Goal: Check status: Check status

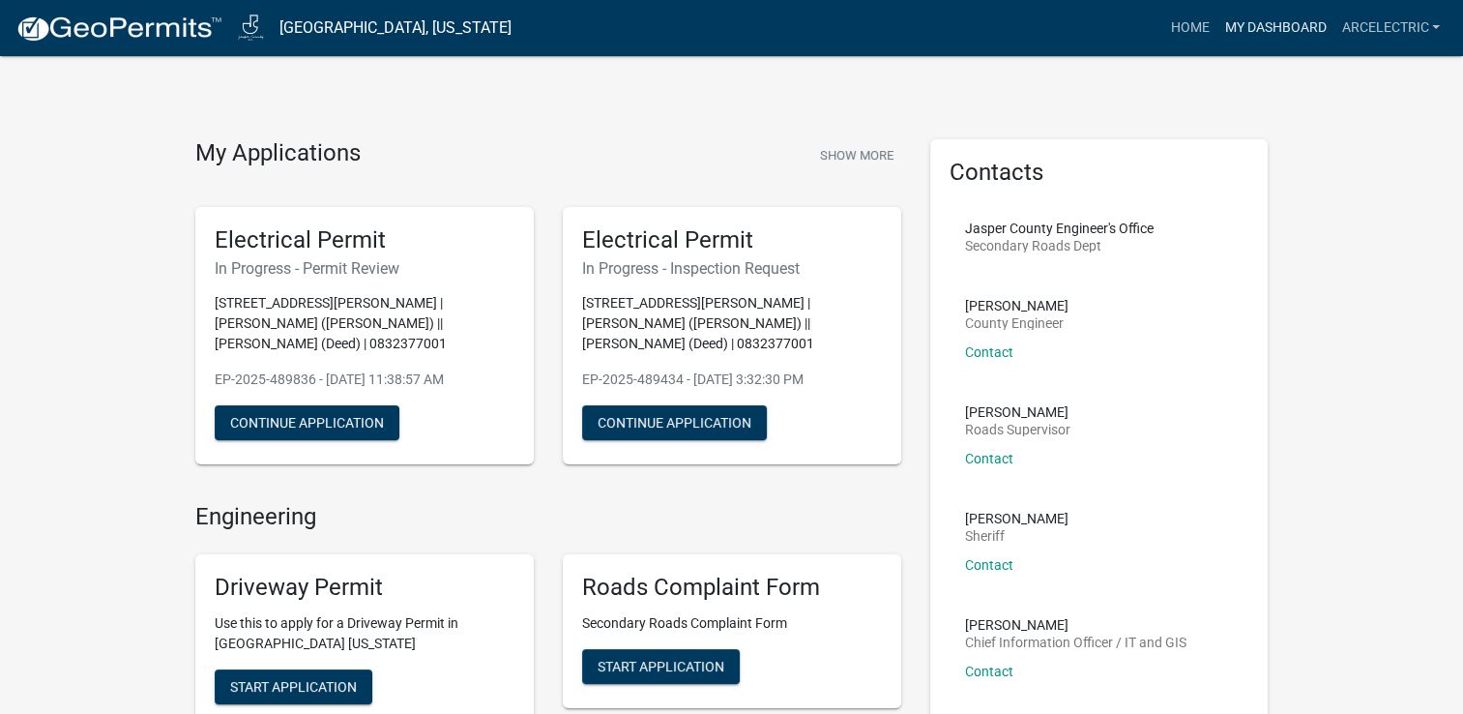
click at [1267, 23] on link "My Dashboard" at bounding box center [1274, 28] width 117 height 37
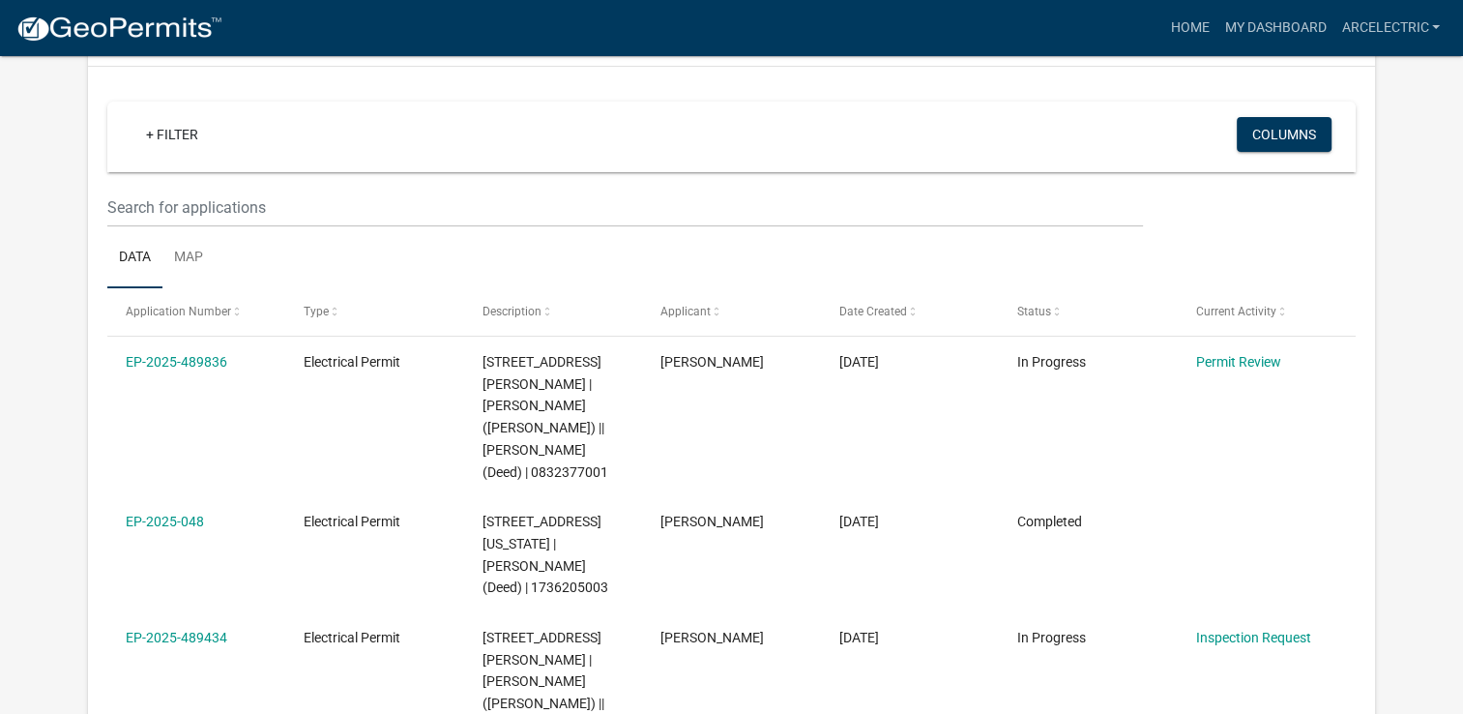
scroll to position [249, 0]
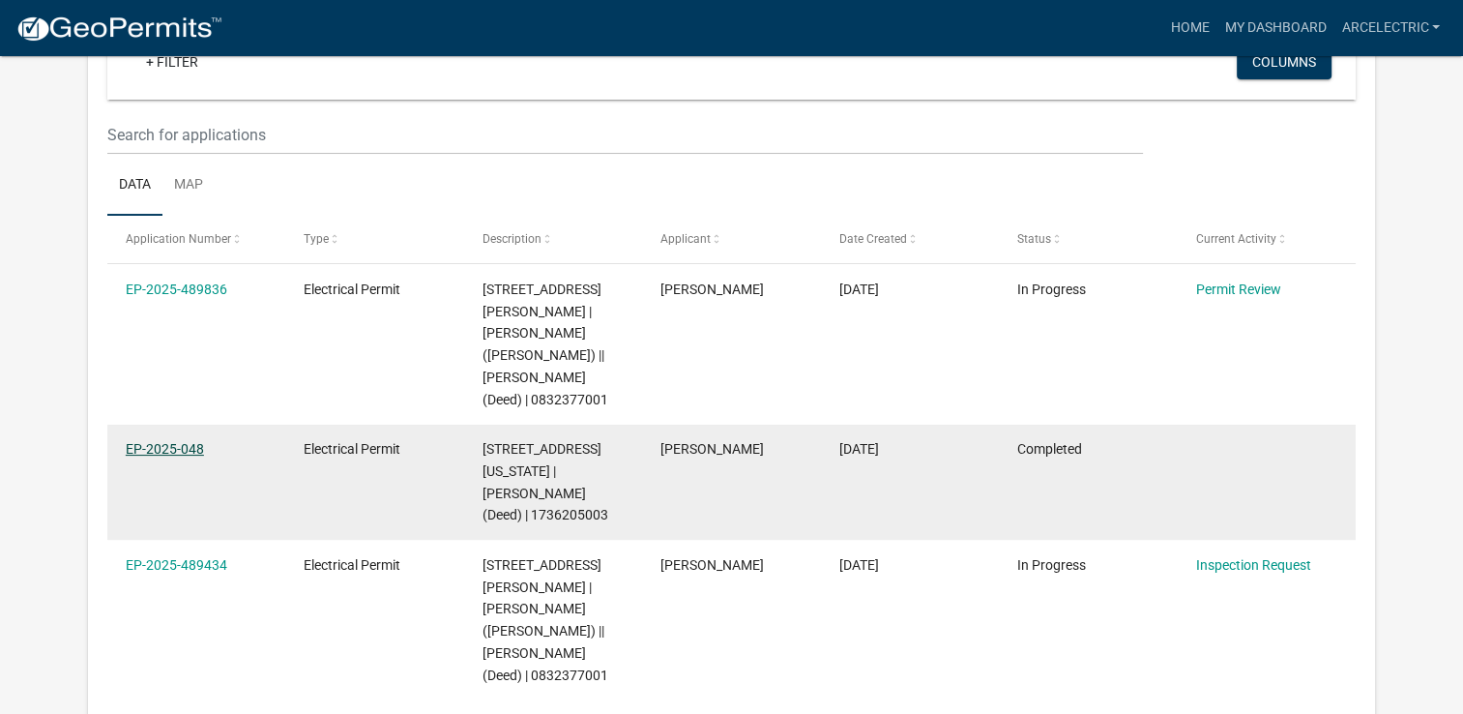
click at [174, 441] on link "EP-2025-048" at bounding box center [165, 448] width 78 height 15
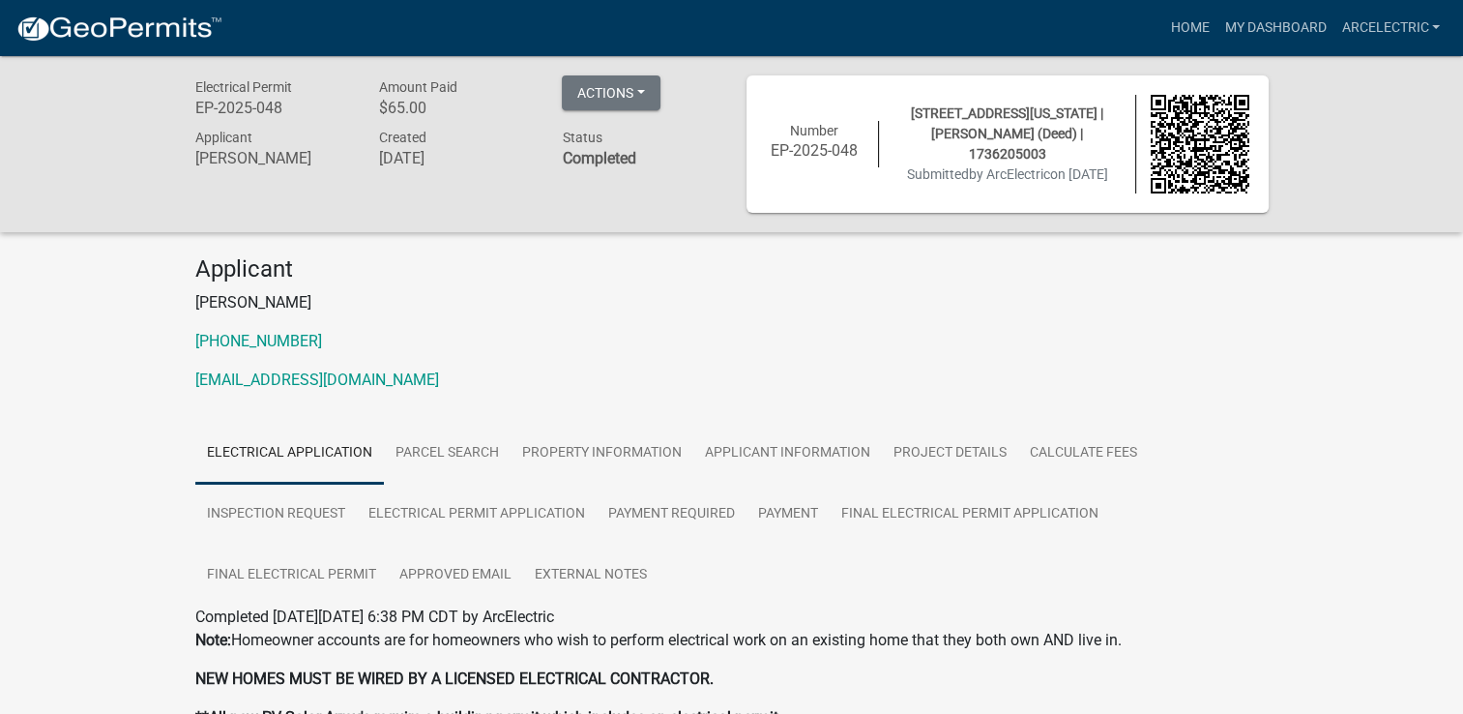
scroll to position [231, 0]
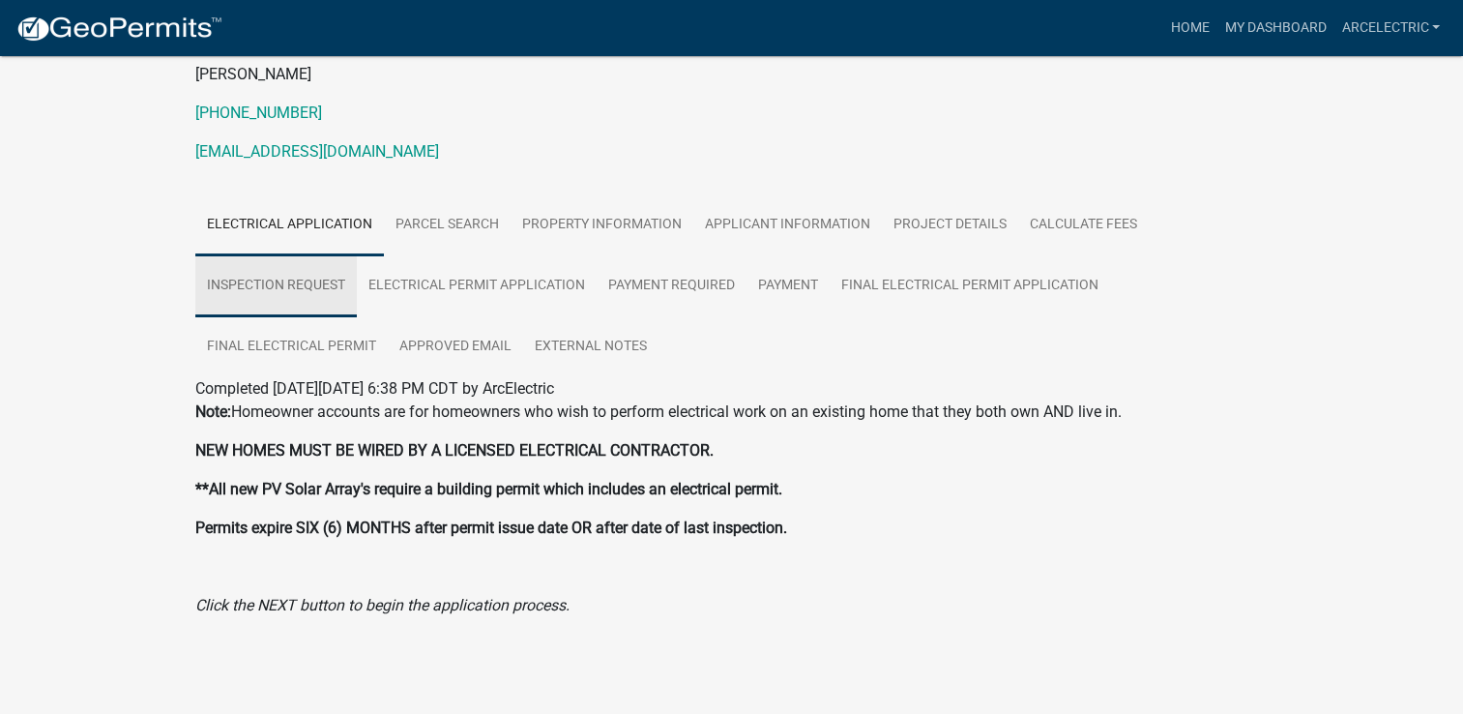
click at [308, 279] on link "Inspection Request" at bounding box center [275, 286] width 161 height 62
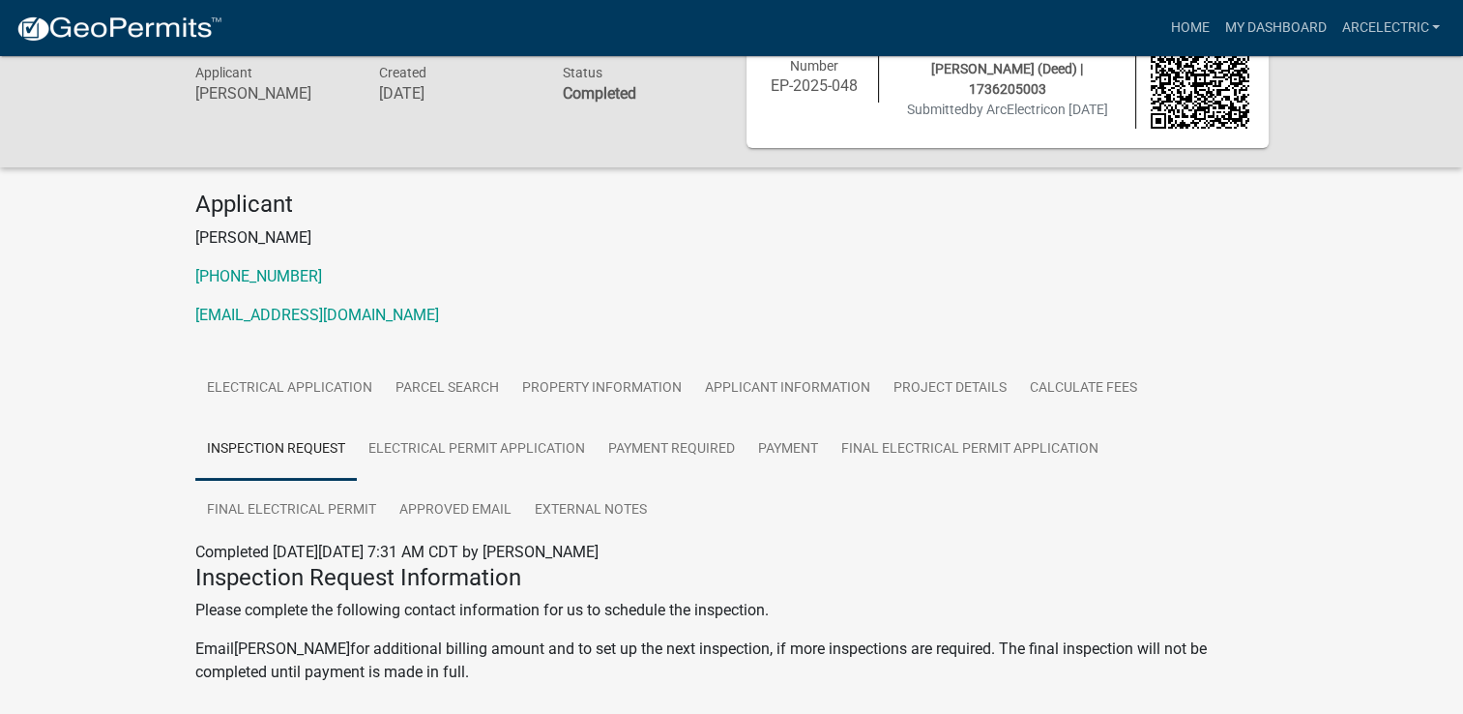
scroll to position [0, 0]
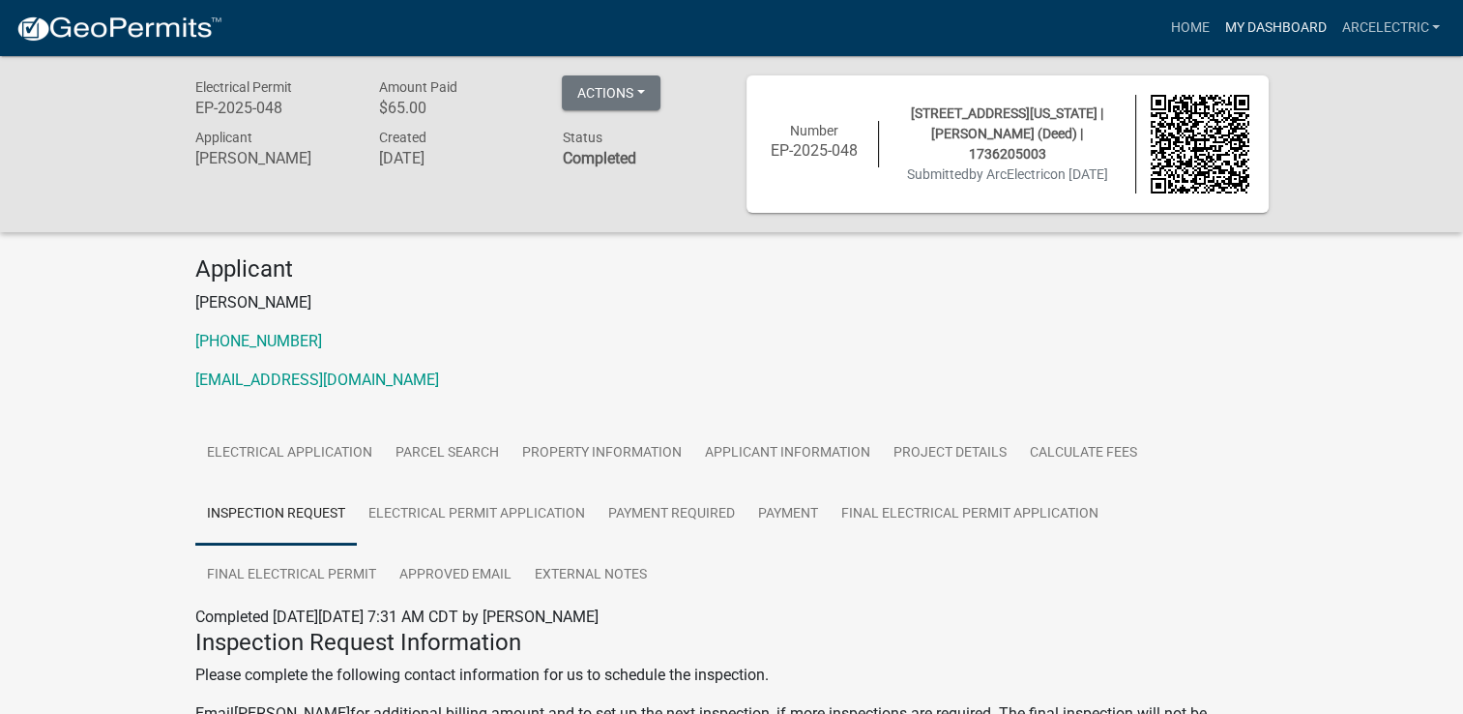
click at [1282, 39] on link "My Dashboard" at bounding box center [1274, 28] width 117 height 37
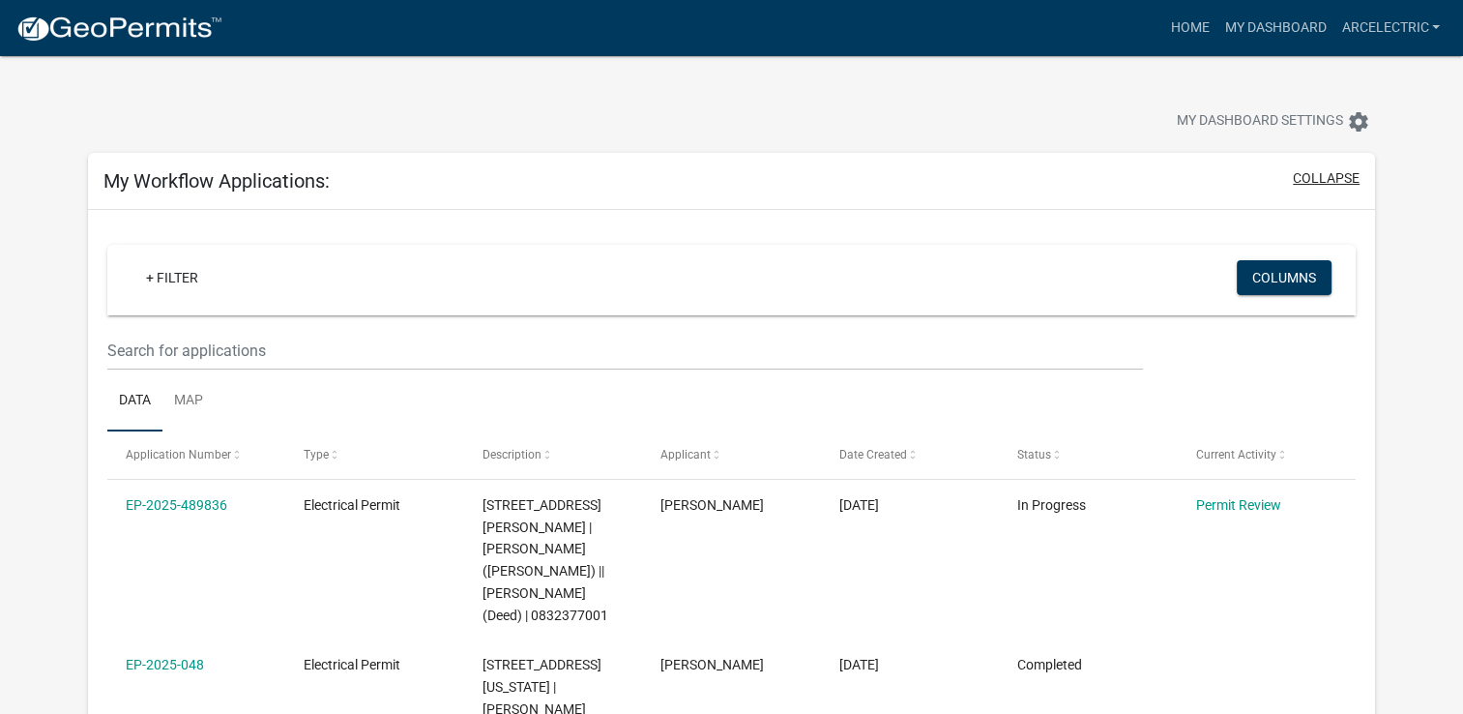
click at [1336, 171] on button "collapse" at bounding box center [1326, 178] width 67 height 20
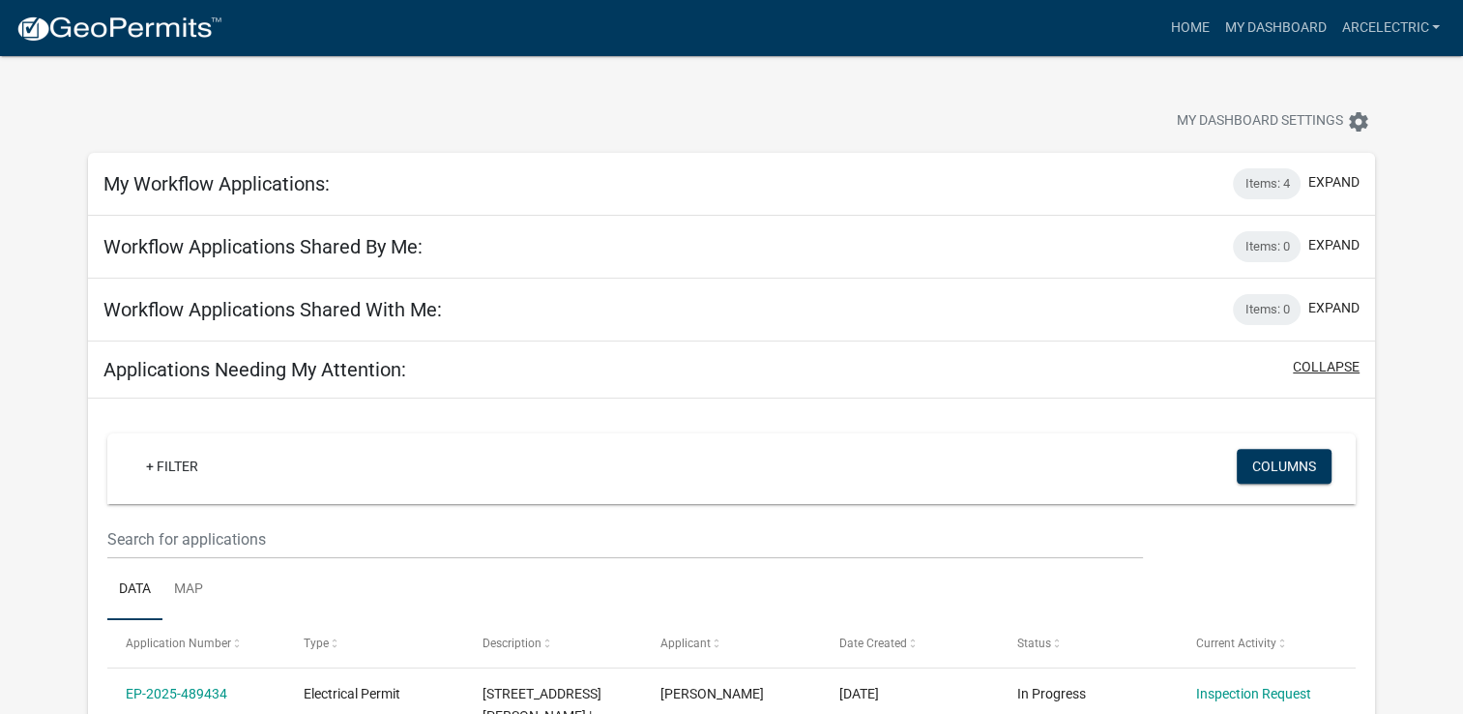
click at [1311, 374] on button "collapse" at bounding box center [1326, 367] width 67 height 20
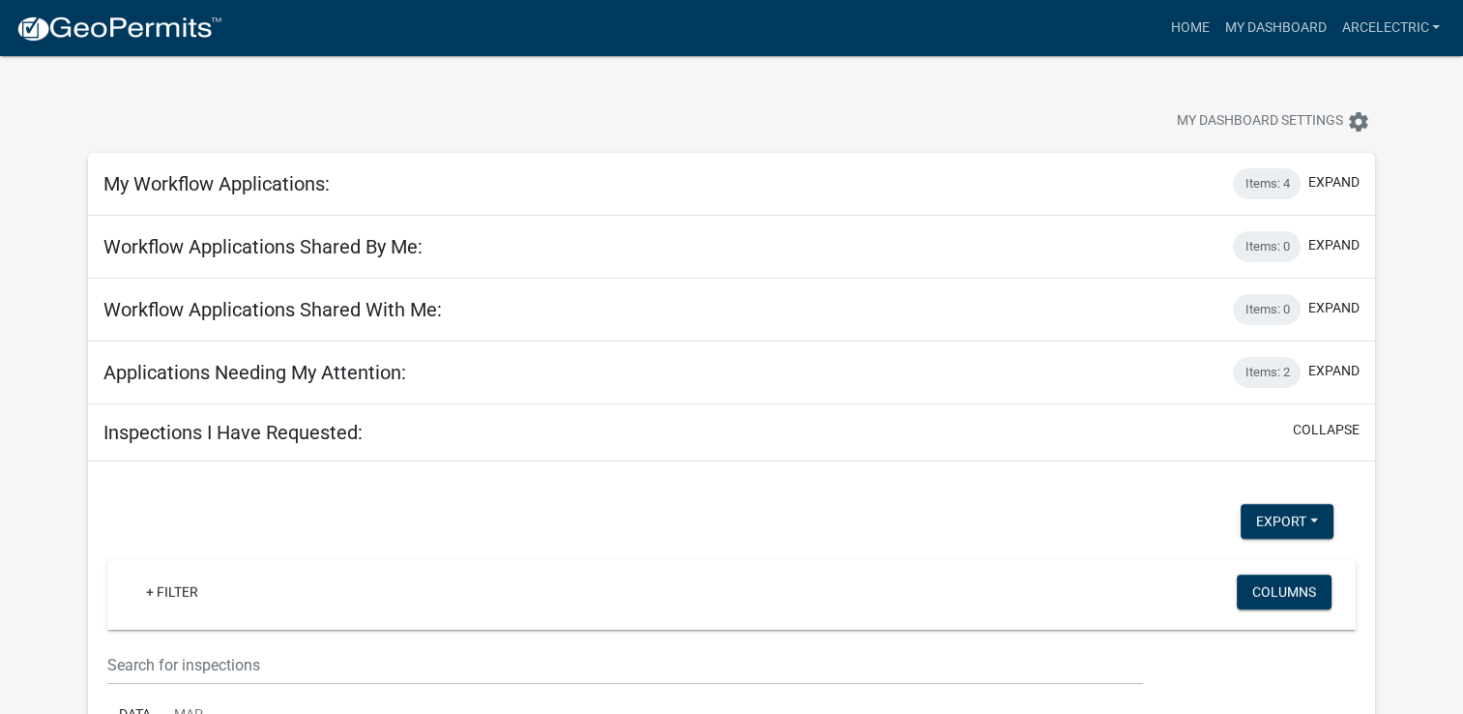
click at [1321, 407] on div "Inspections I Have Requested: collapse" at bounding box center [732, 432] width 1288 height 57
click at [1323, 422] on button "collapse" at bounding box center [1326, 430] width 67 height 20
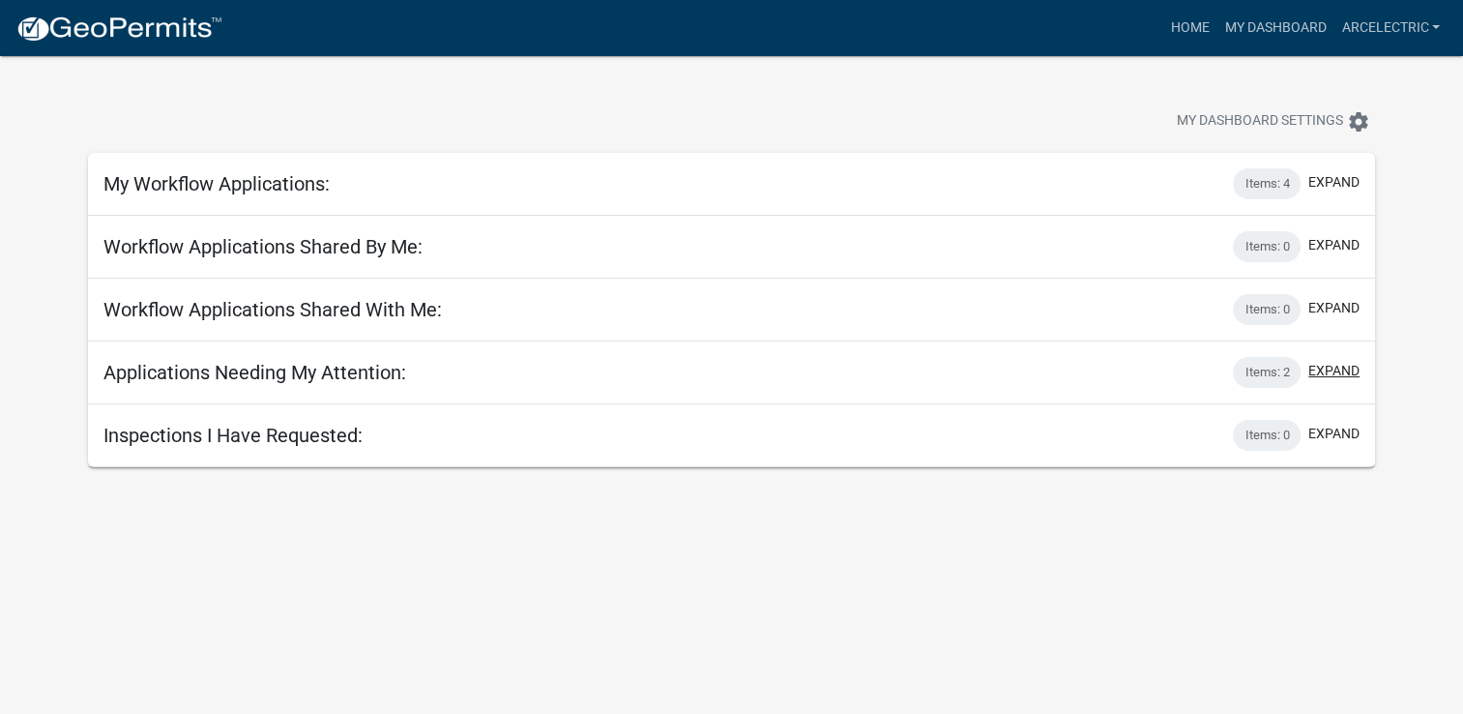
click at [1322, 374] on button "expand" at bounding box center [1333, 371] width 51 height 20
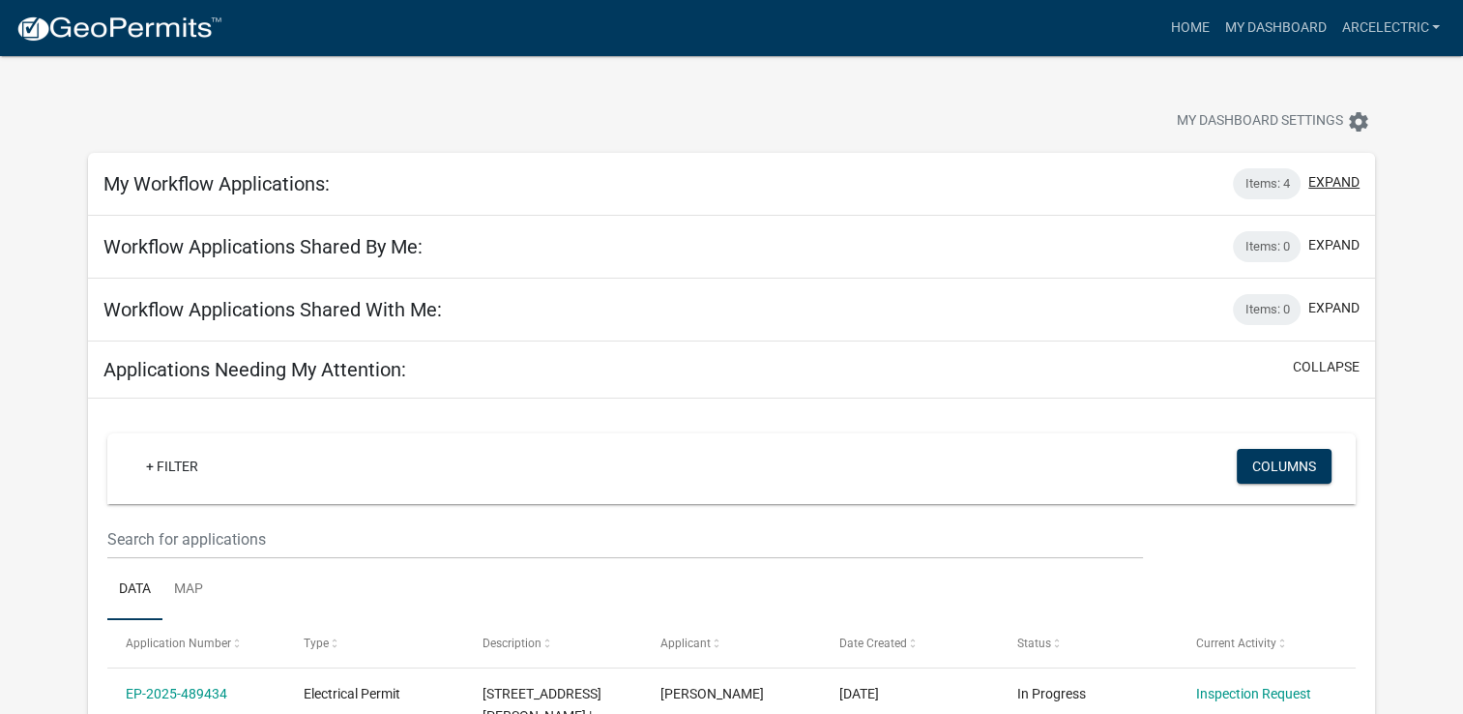
click at [1328, 181] on button "expand" at bounding box center [1333, 182] width 51 height 20
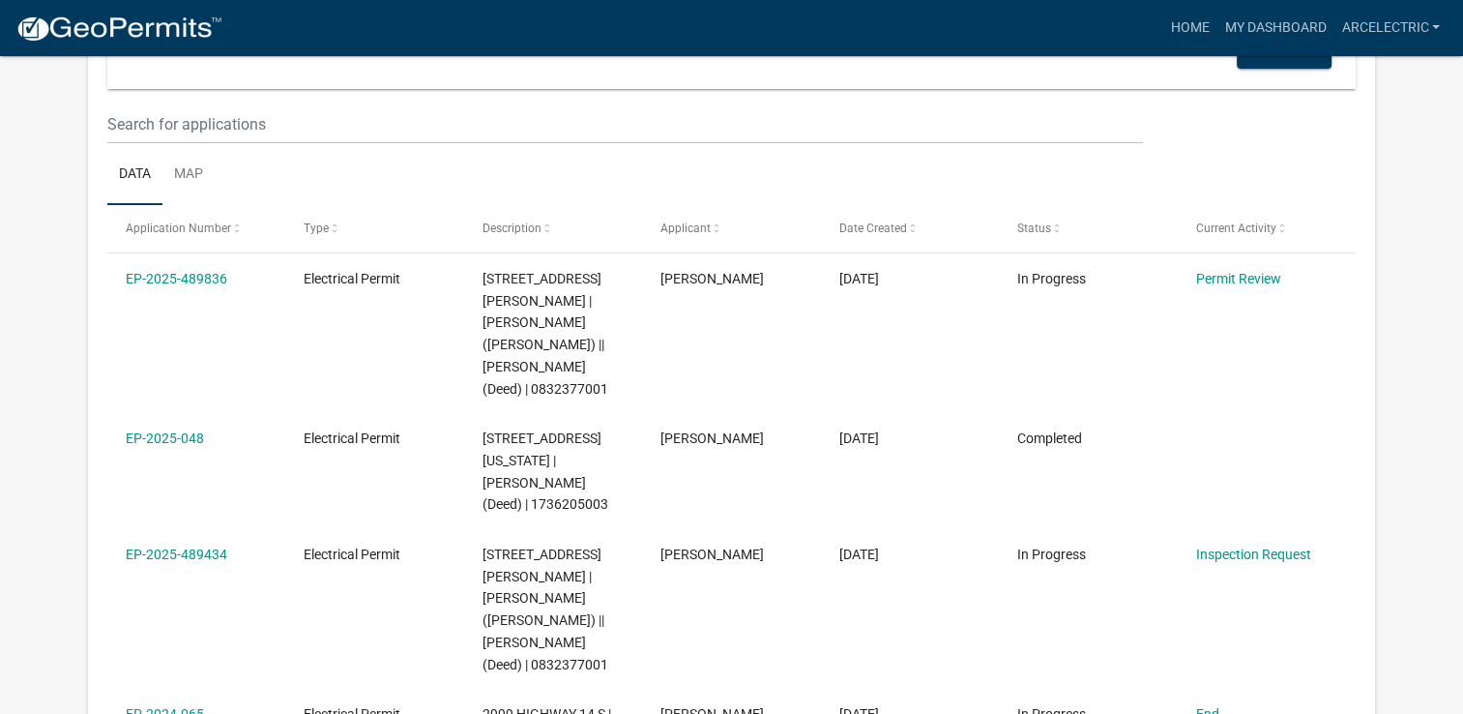
scroll to position [294, 0]
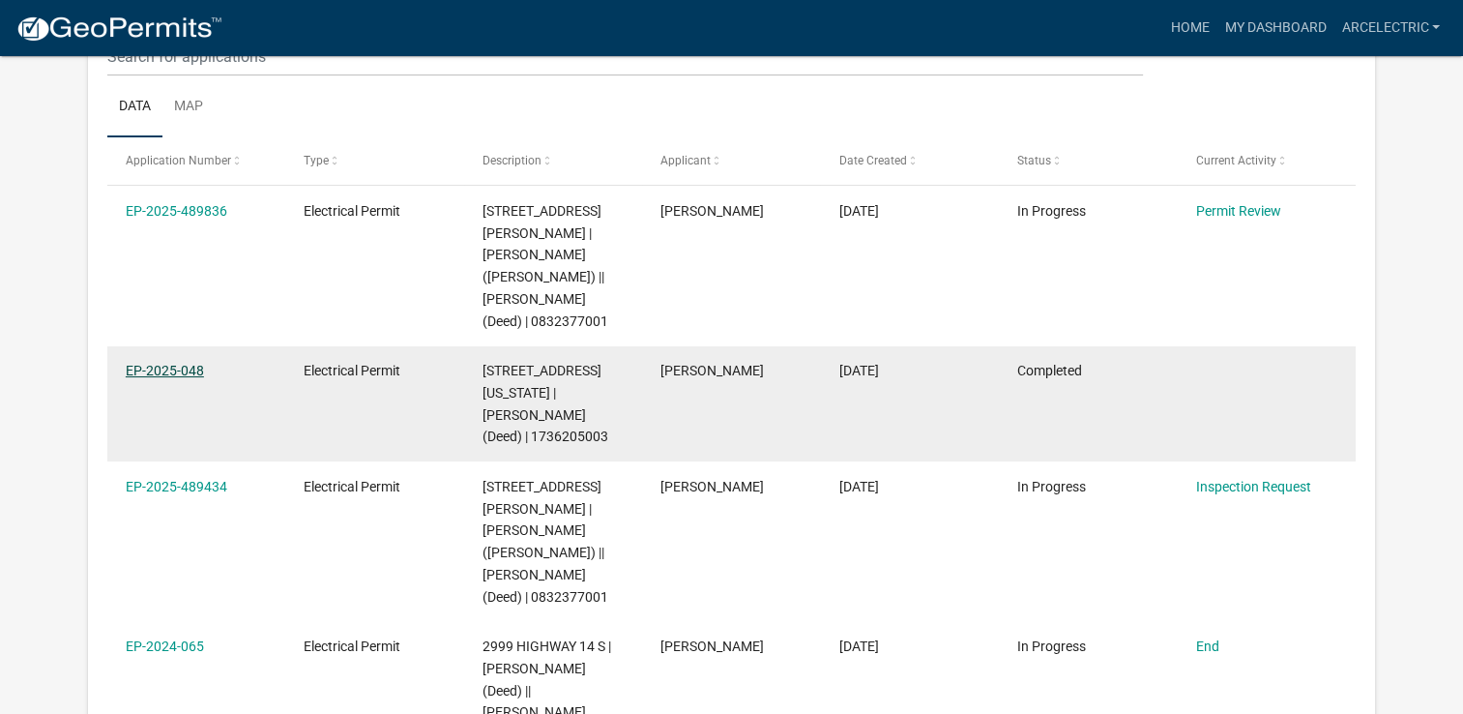
click at [172, 363] on link "EP-2025-048" at bounding box center [165, 370] width 78 height 15
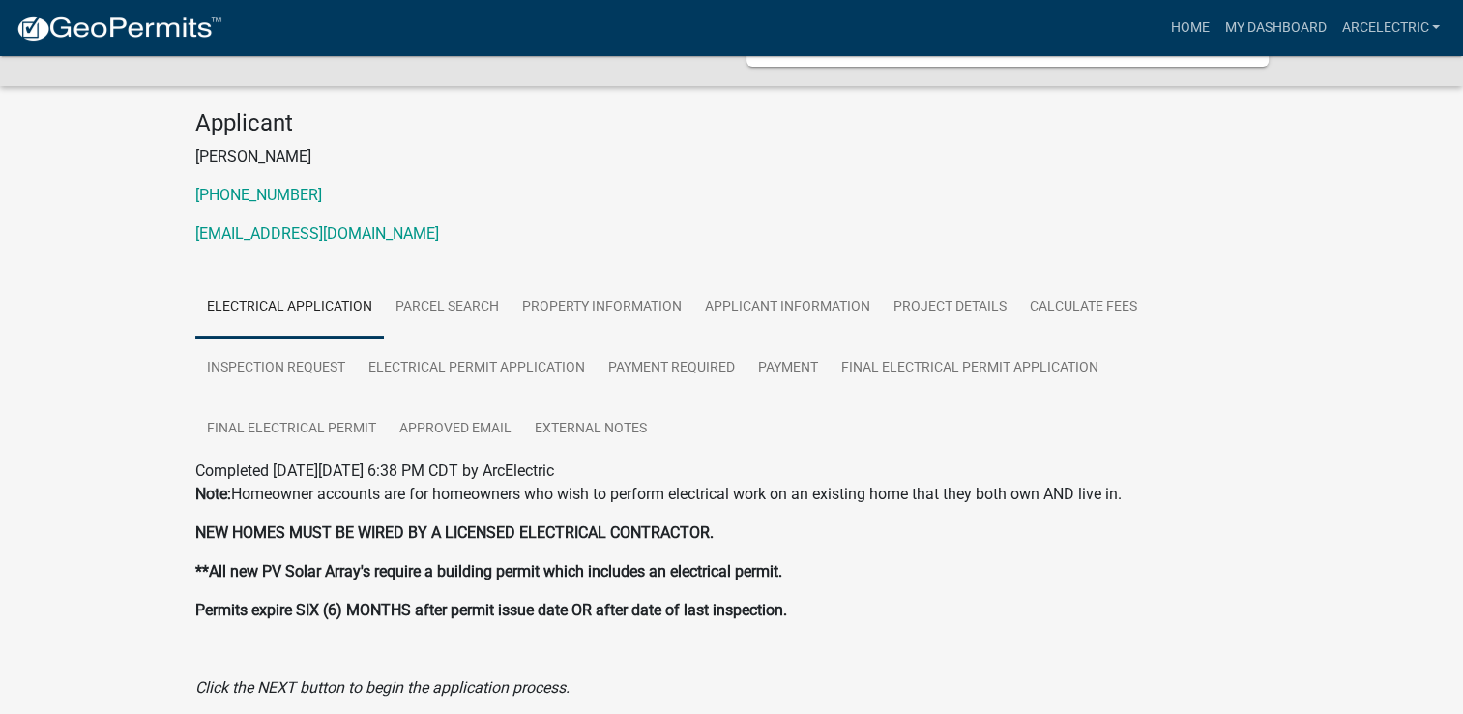
scroll to position [127, 0]
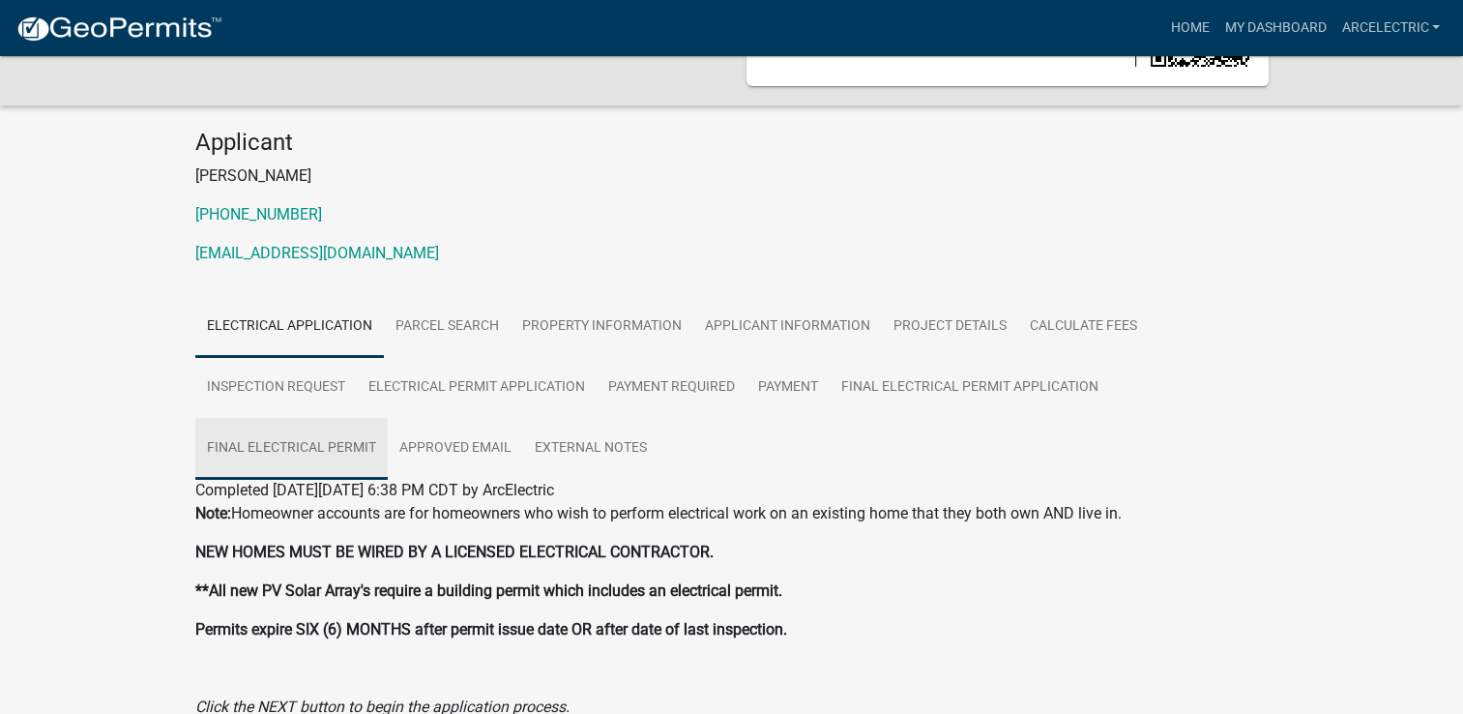
click at [371, 446] on link "Final Electrical Permit" at bounding box center [291, 449] width 192 height 62
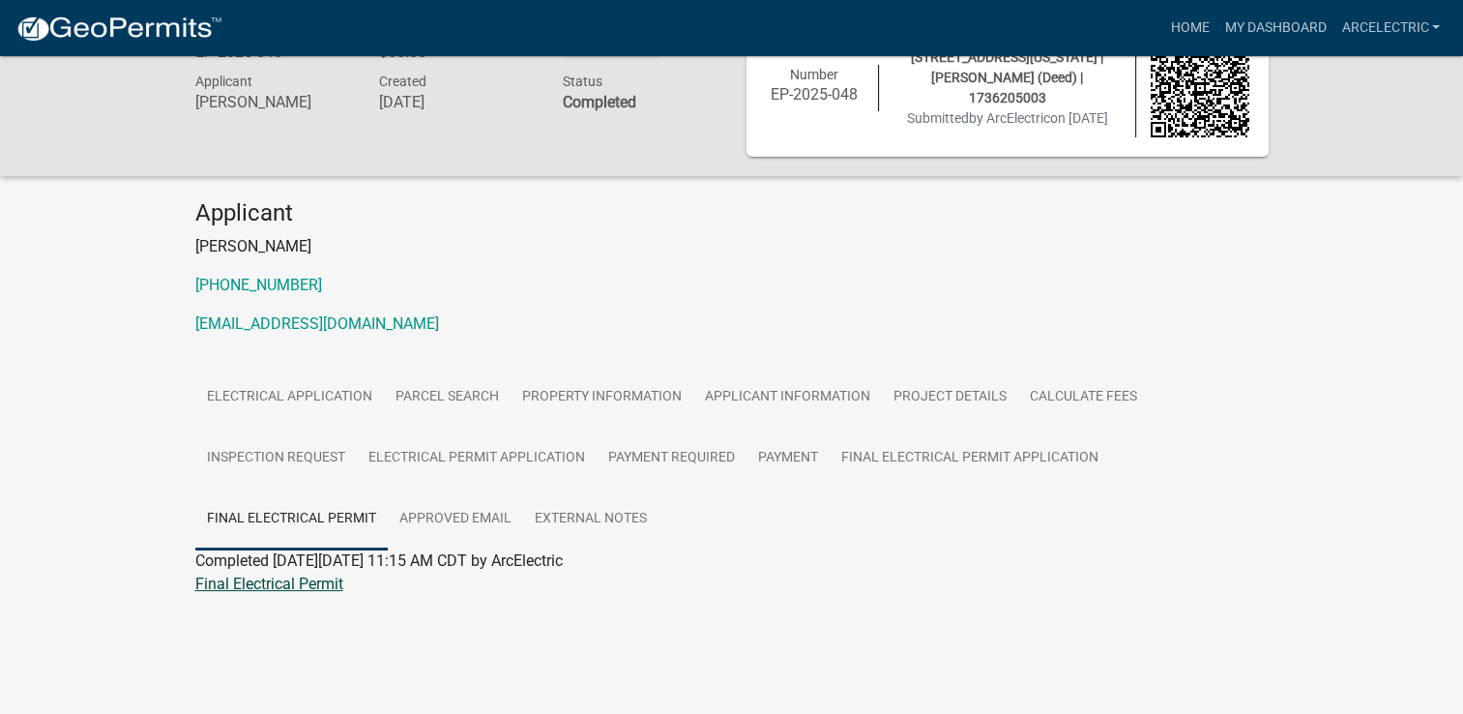
click at [306, 589] on link "Final Electrical Permit" at bounding box center [269, 583] width 148 height 18
click at [476, 539] on link "Approved Email" at bounding box center [455, 519] width 135 height 62
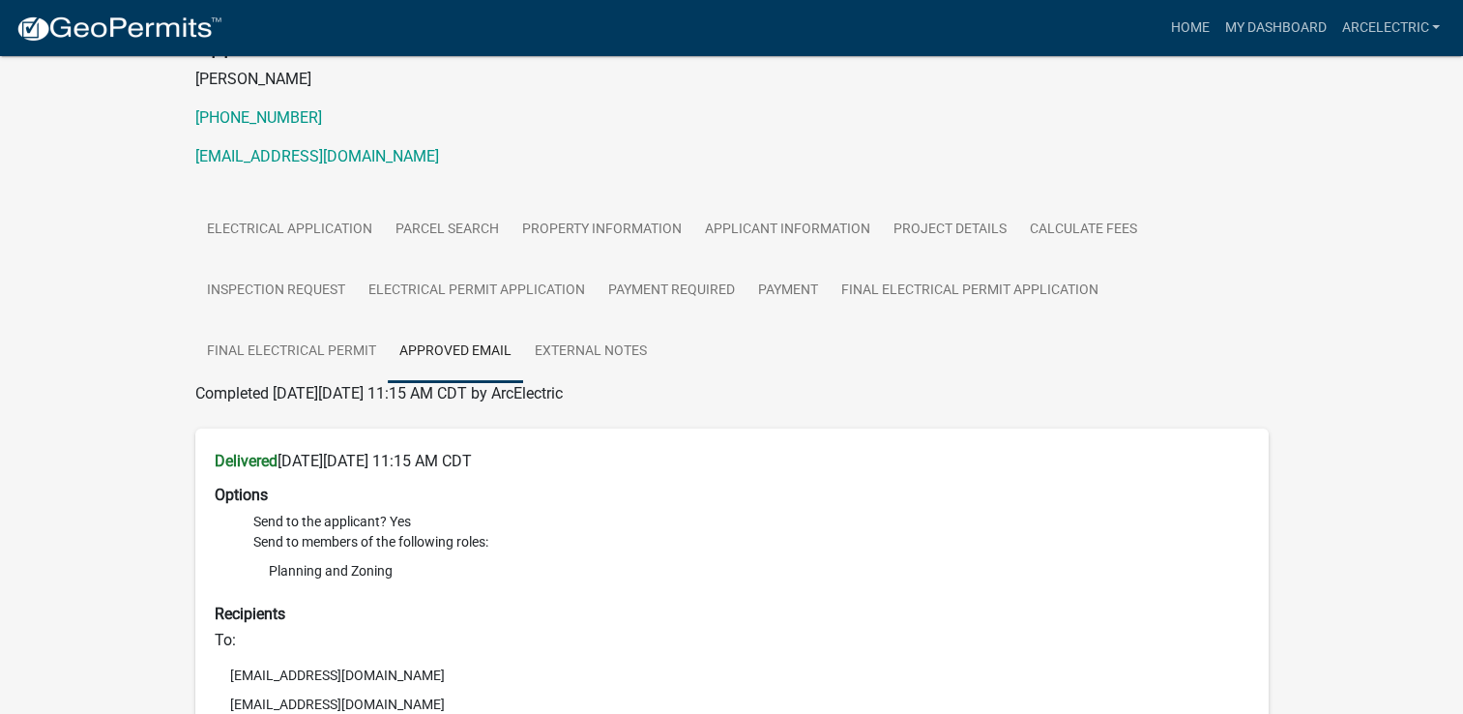
scroll to position [0, 0]
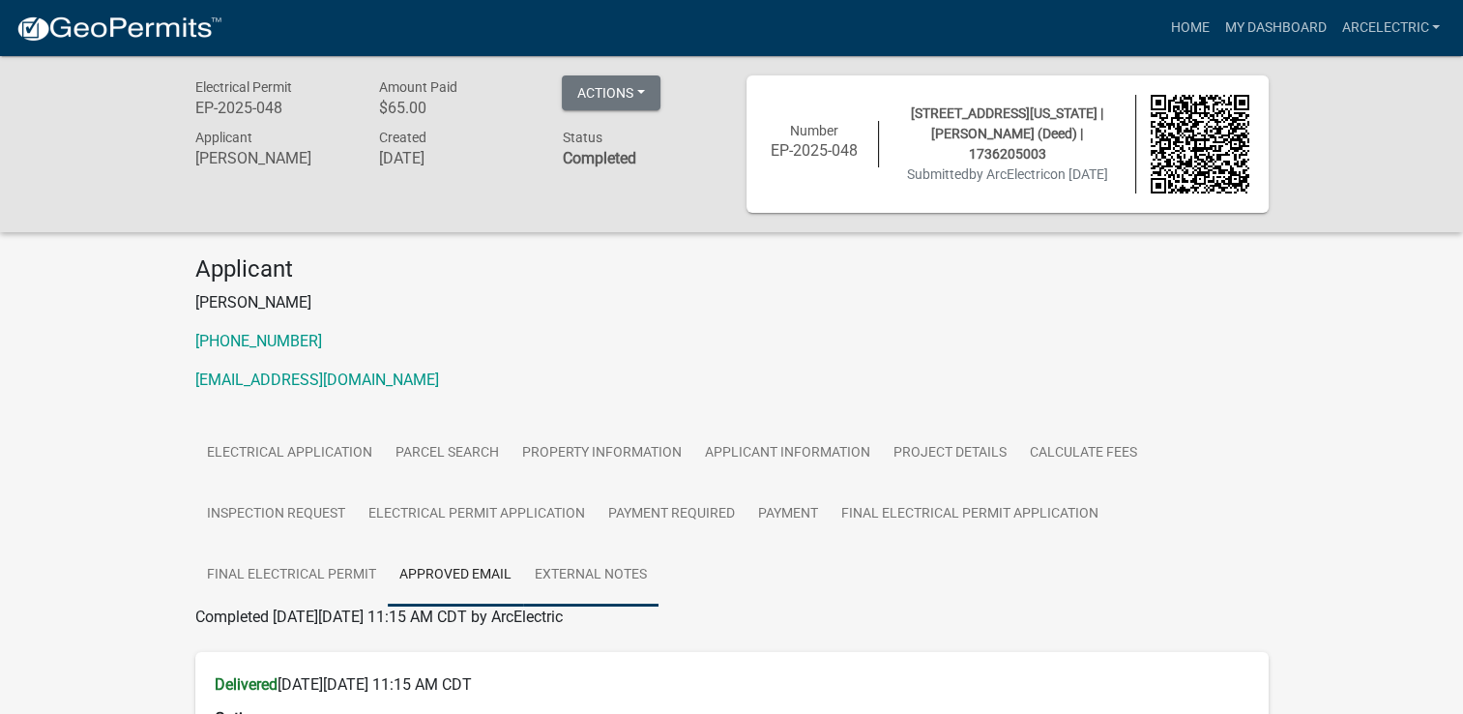
click at [600, 575] on link "External Notes" at bounding box center [590, 575] width 135 height 62
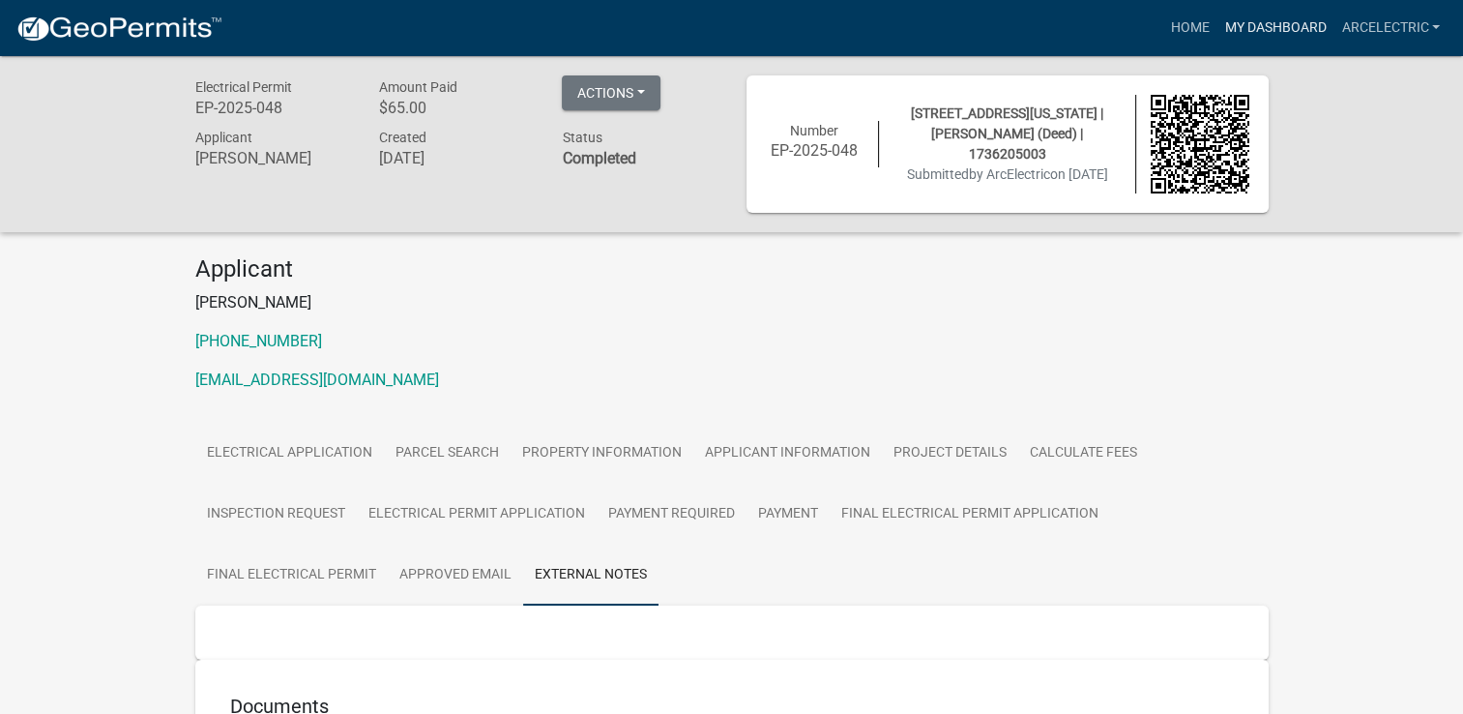
click at [1249, 29] on link "My Dashboard" at bounding box center [1274, 28] width 117 height 37
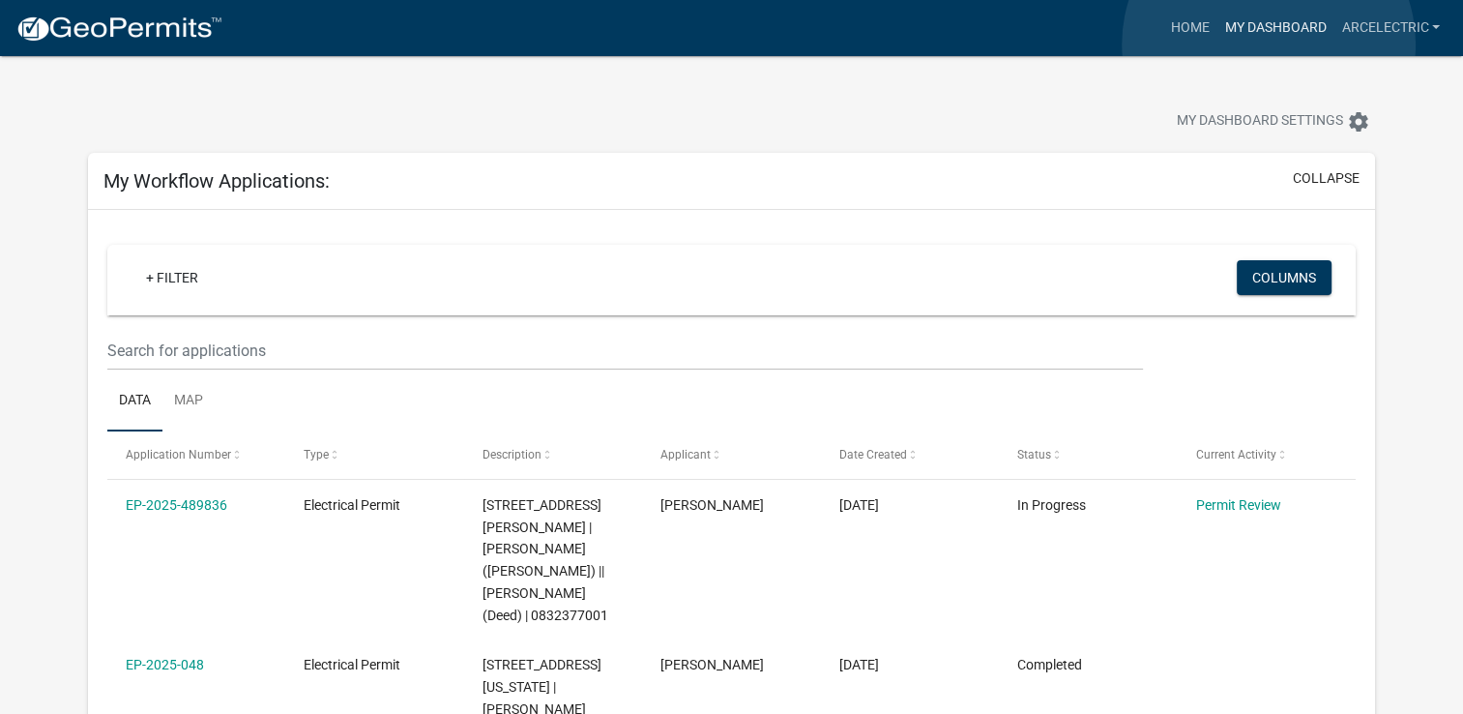
click at [1269, 44] on link "My Dashboard" at bounding box center [1274, 28] width 117 height 37
click at [1188, 35] on link "Home" at bounding box center [1189, 28] width 54 height 37
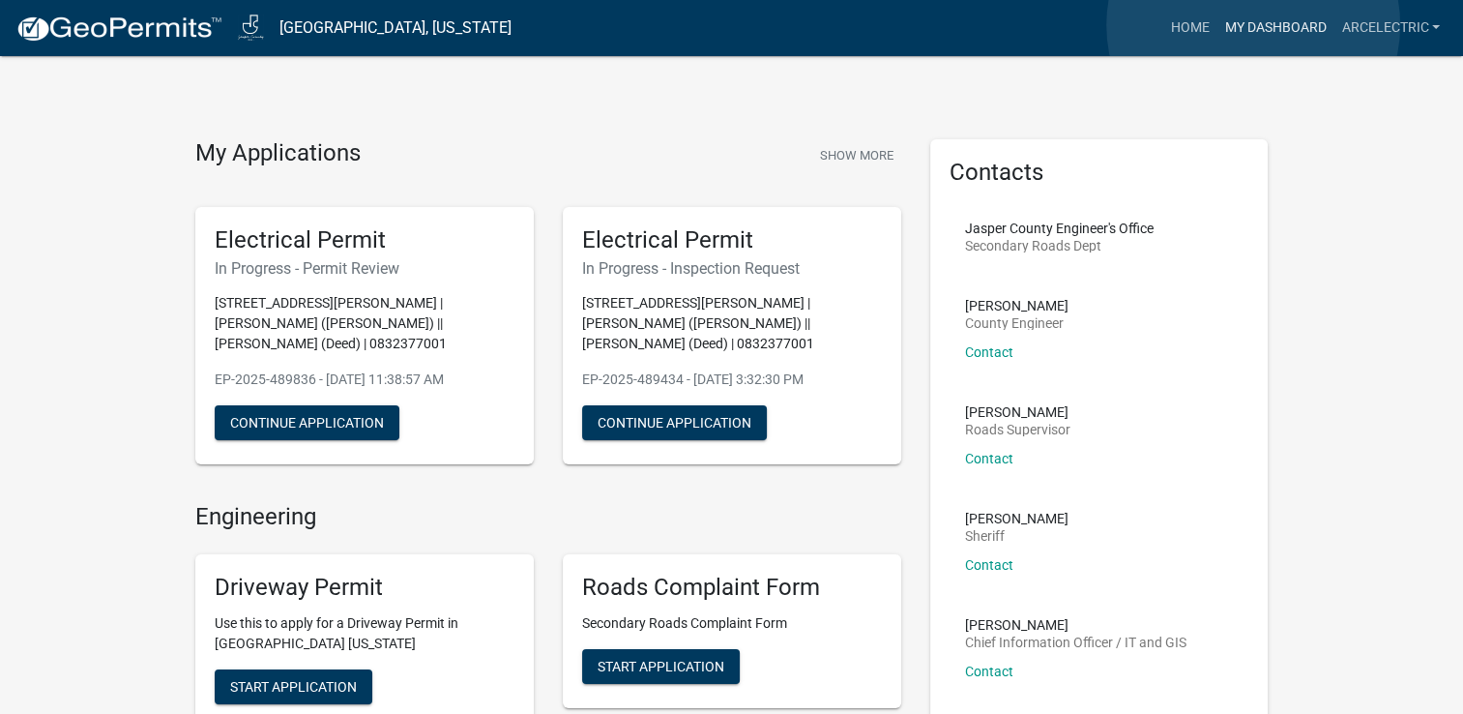
click at [1253, 25] on link "My Dashboard" at bounding box center [1274, 28] width 117 height 37
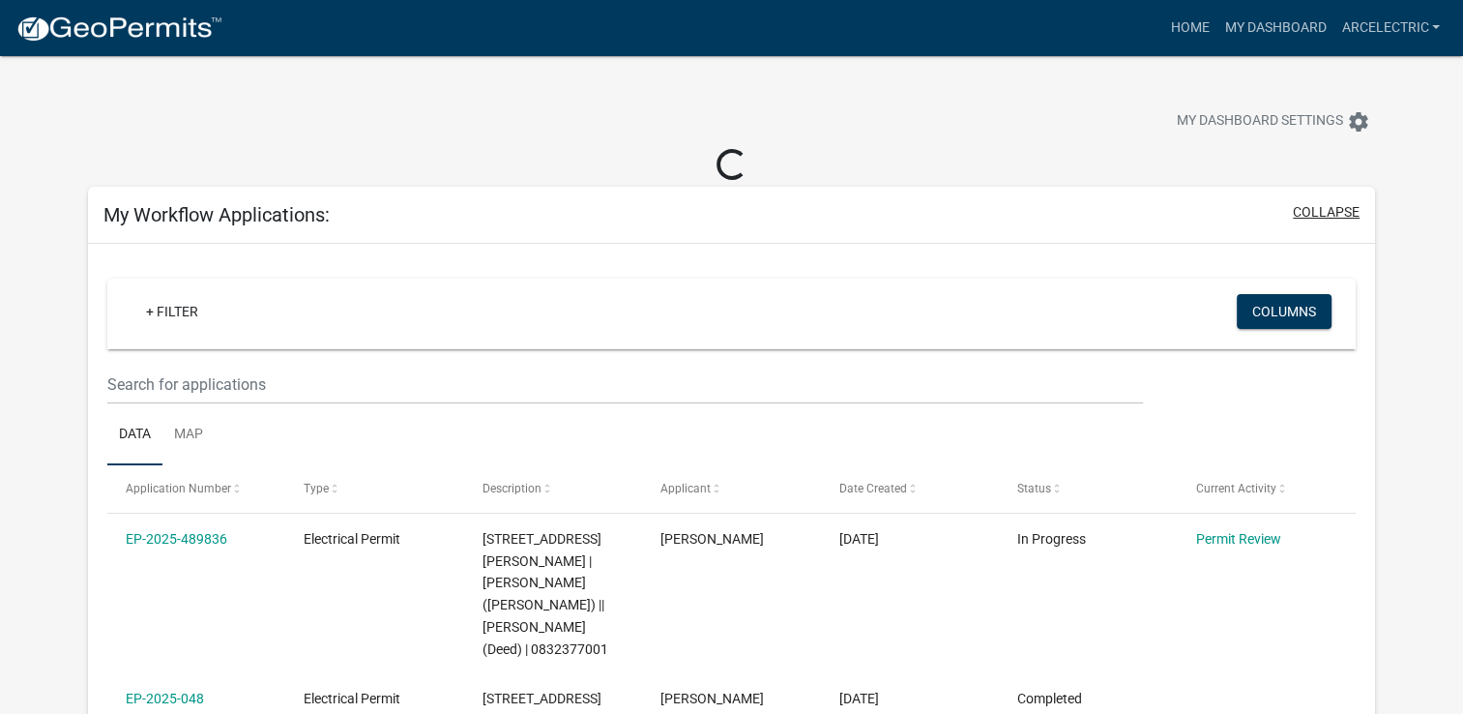
click at [1311, 211] on button "collapse" at bounding box center [1326, 212] width 67 height 20
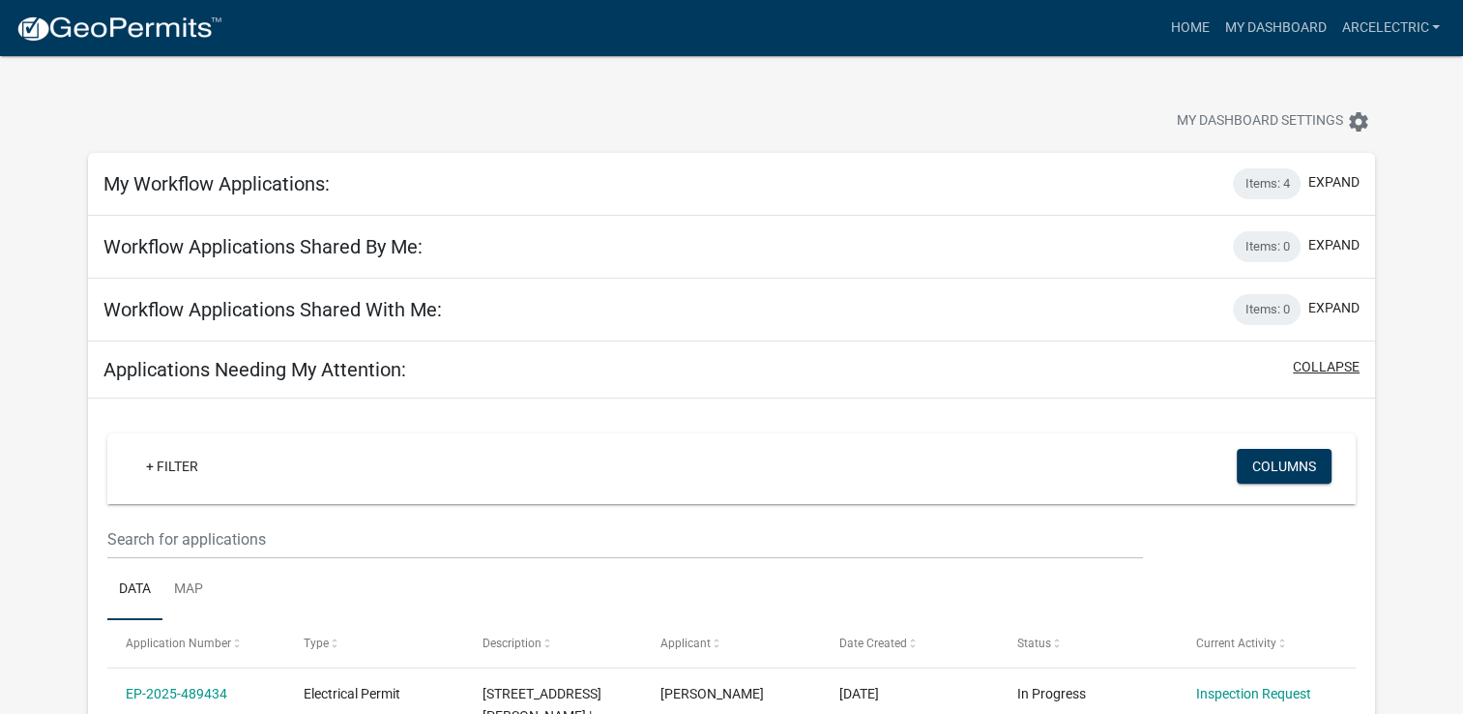
click at [1327, 366] on button "collapse" at bounding box center [1326, 367] width 67 height 20
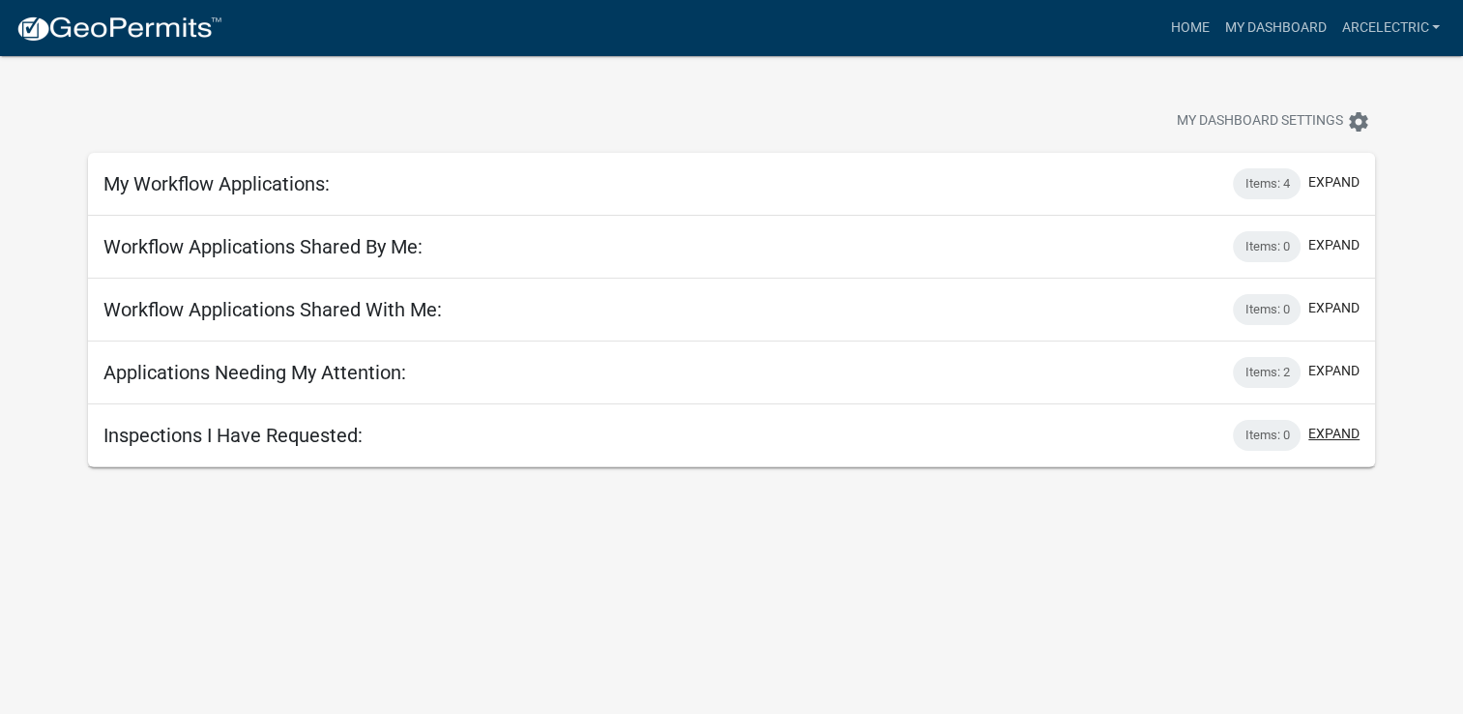
click at [1349, 432] on button "expand" at bounding box center [1333, 433] width 51 height 20
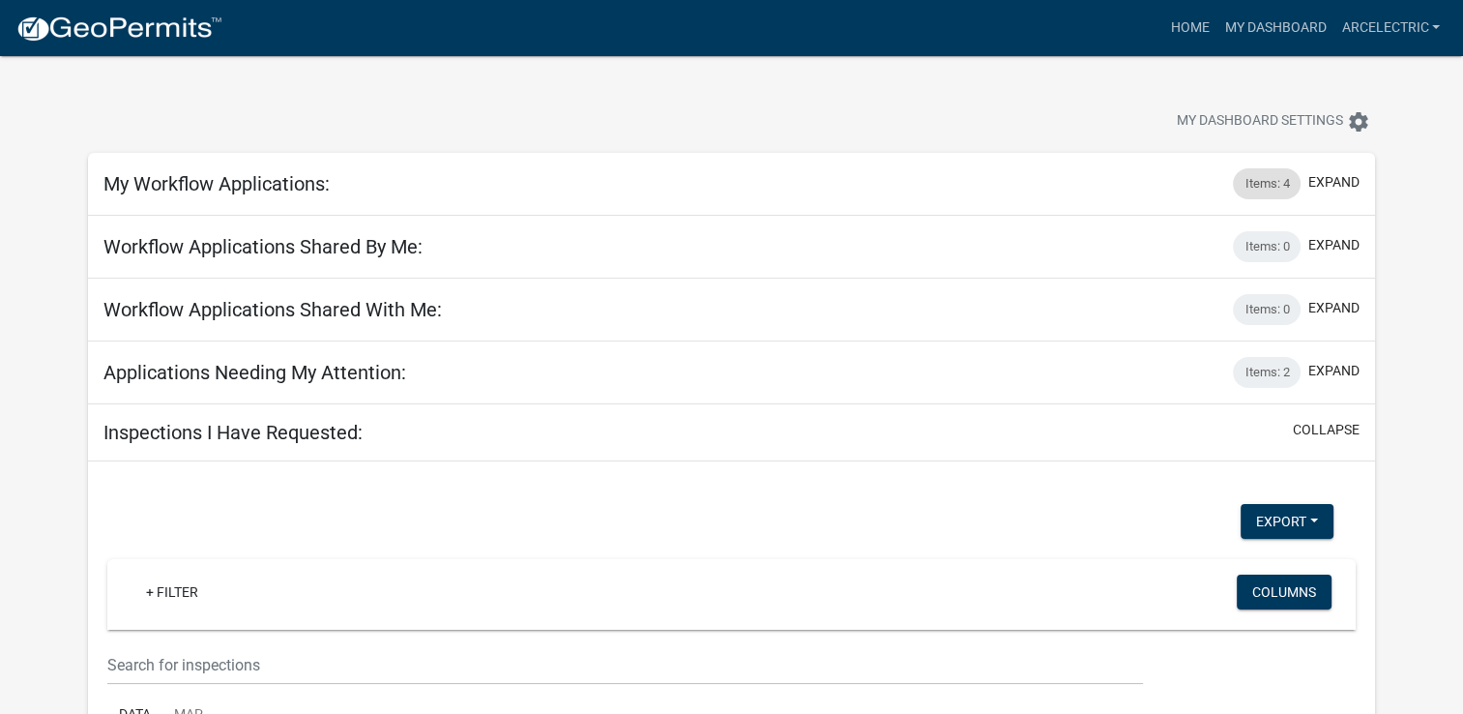
click at [1276, 177] on div "Items: 4" at bounding box center [1267, 183] width 68 height 31
click at [1385, 43] on link "ArcElectric" at bounding box center [1390, 28] width 114 height 37
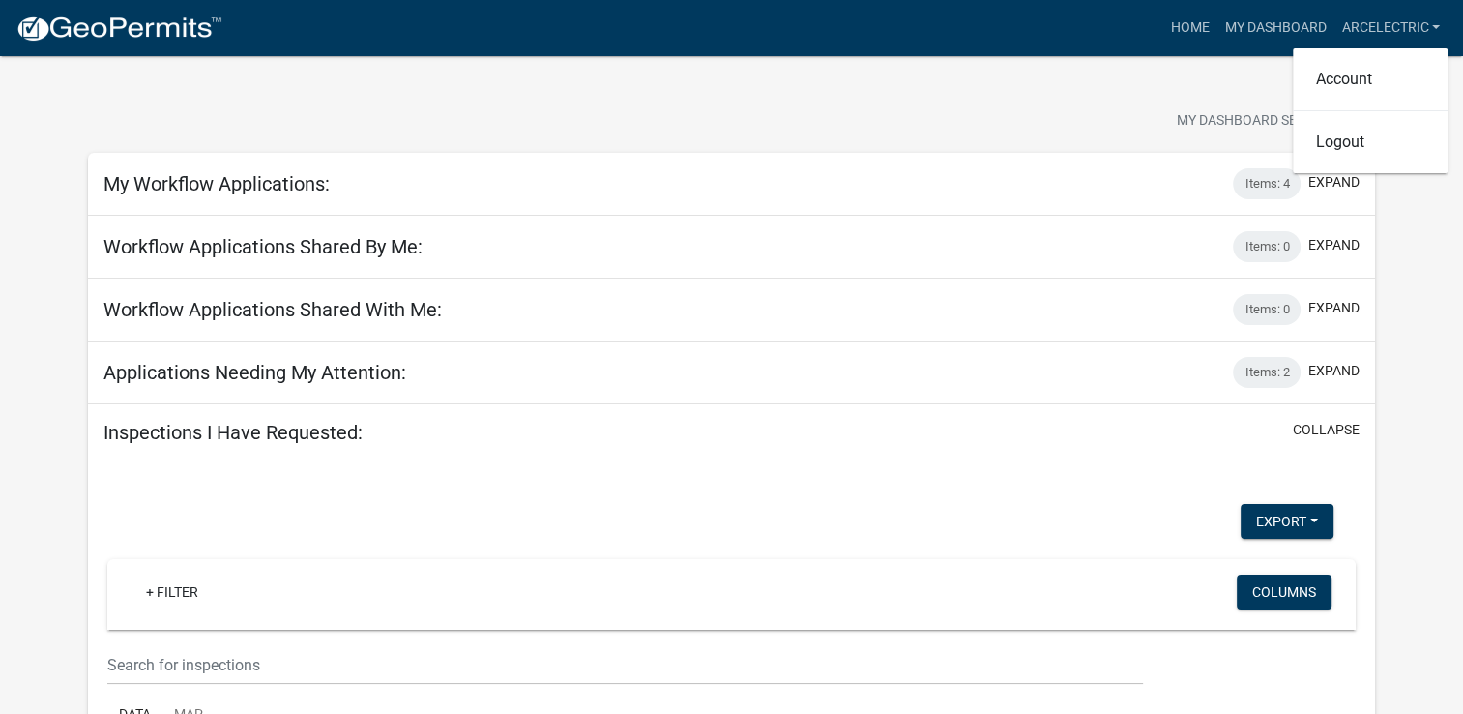
click at [667, 103] on div at bounding box center [457, 123] width 768 height 43
drag, startPoint x: 381, startPoint y: 10, endPoint x: 22, endPoint y: 95, distance: 368.7
click at [22, 95] on app-user-applications "more_horiz Home My Dashboard ArcElectric Account Logout My Dashboard Settings s…" at bounding box center [731, 493] width 1463 height 875
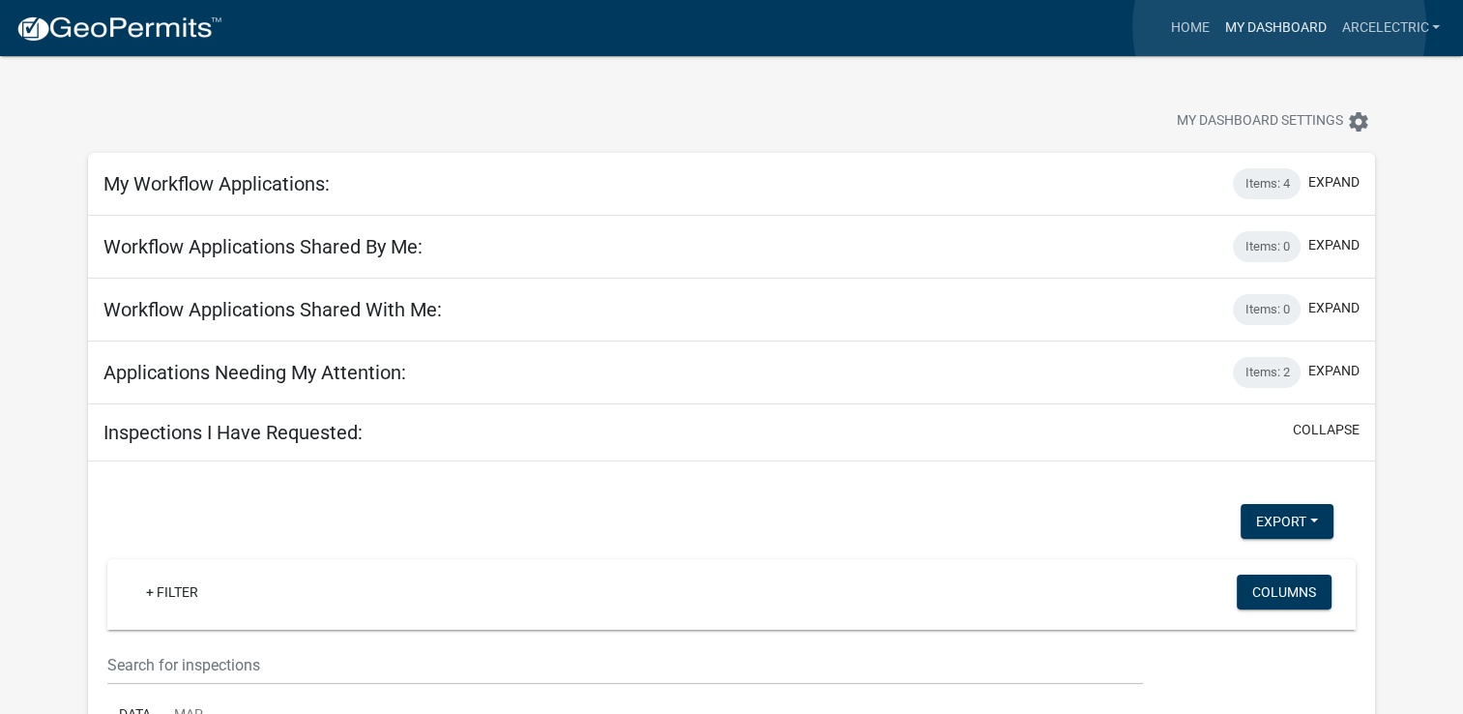
click at [1279, 27] on link "My Dashboard" at bounding box center [1274, 28] width 117 height 37
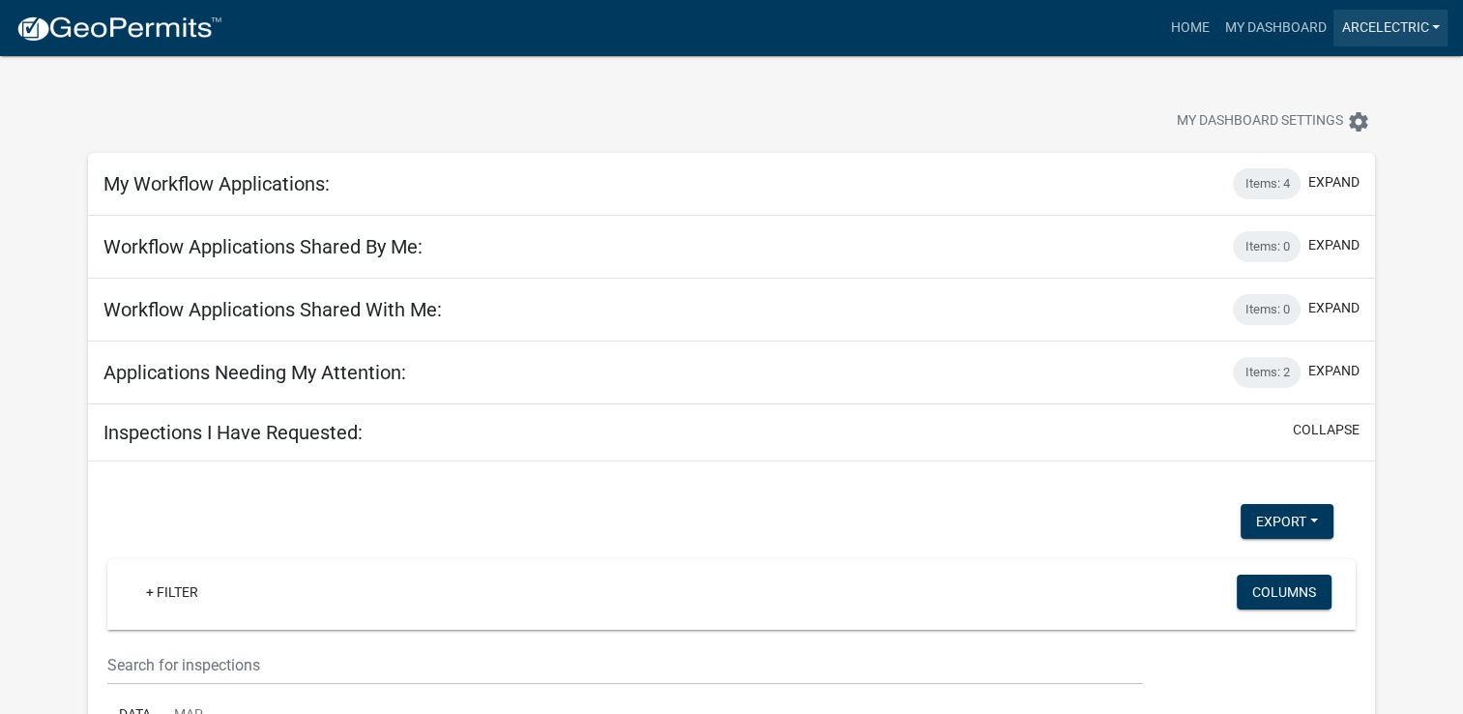
click at [1432, 21] on link "ArcElectric" at bounding box center [1390, 28] width 114 height 37
click at [1349, 80] on link "Account" at bounding box center [1370, 79] width 155 height 46
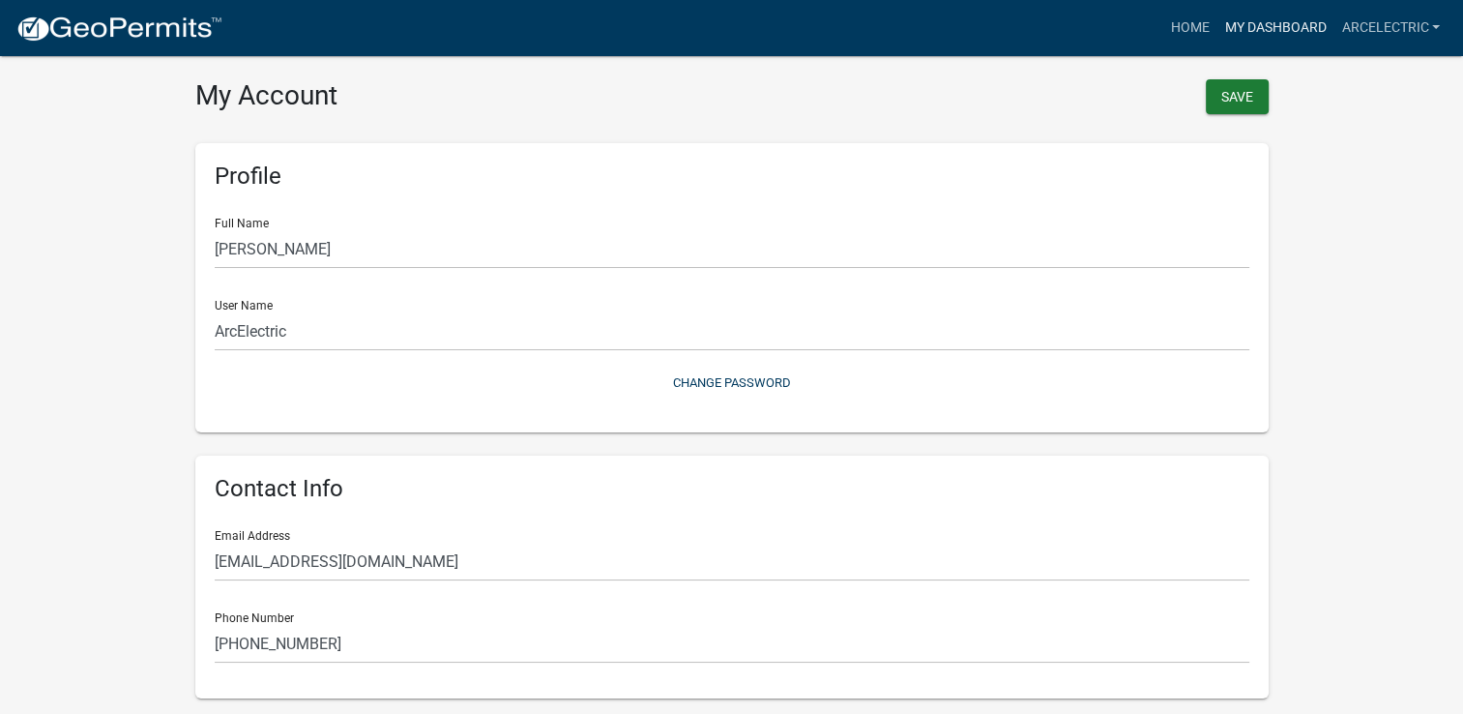
click at [1256, 38] on link "My Dashboard" at bounding box center [1274, 28] width 117 height 37
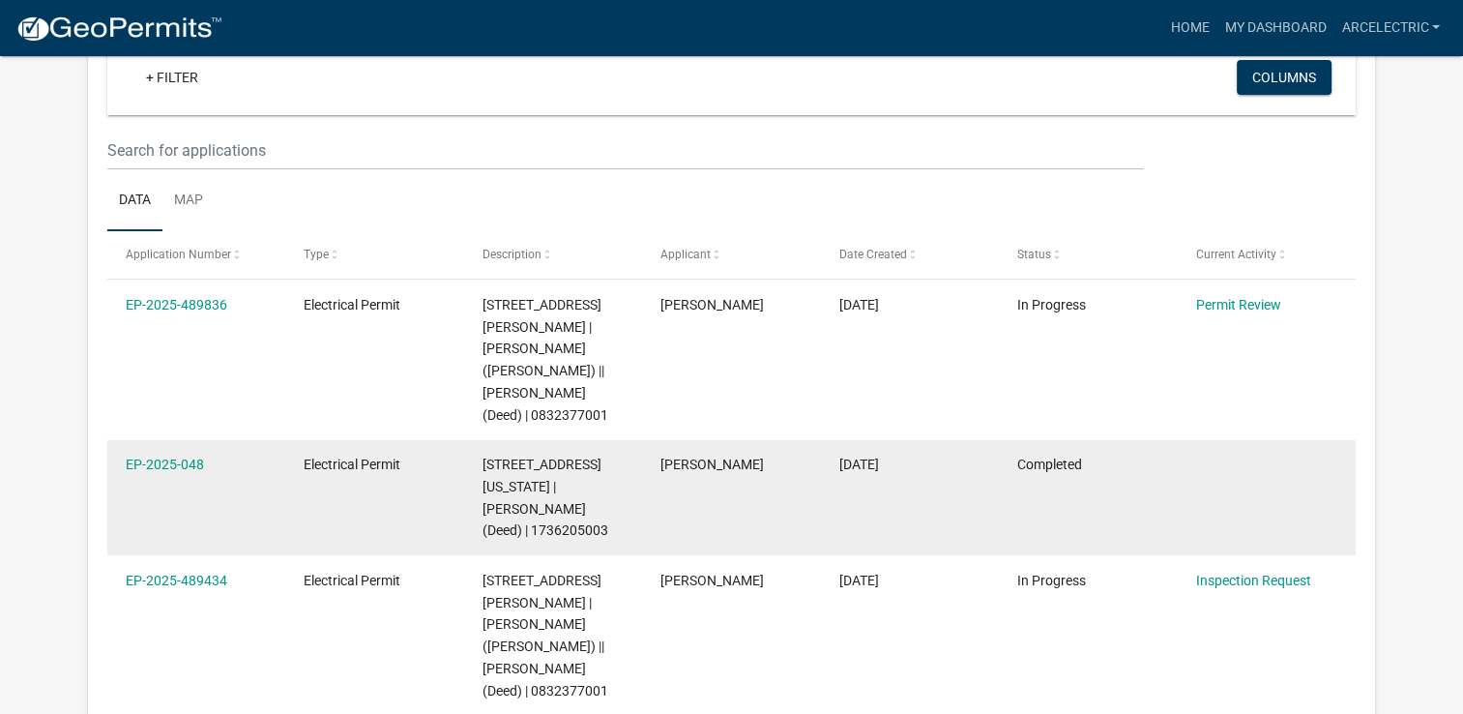
scroll to position [166, 0]
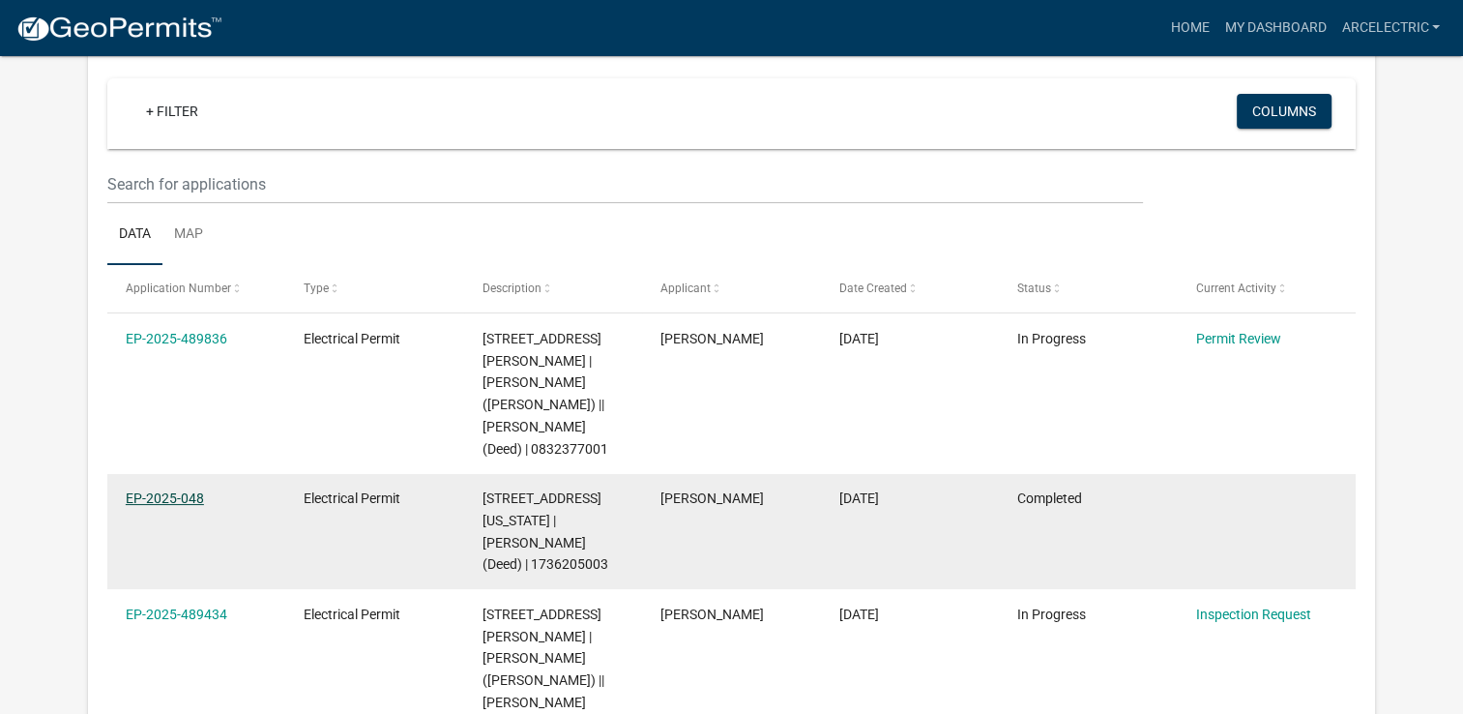
click at [199, 490] on link "EP-2025-048" at bounding box center [165, 497] width 78 height 15
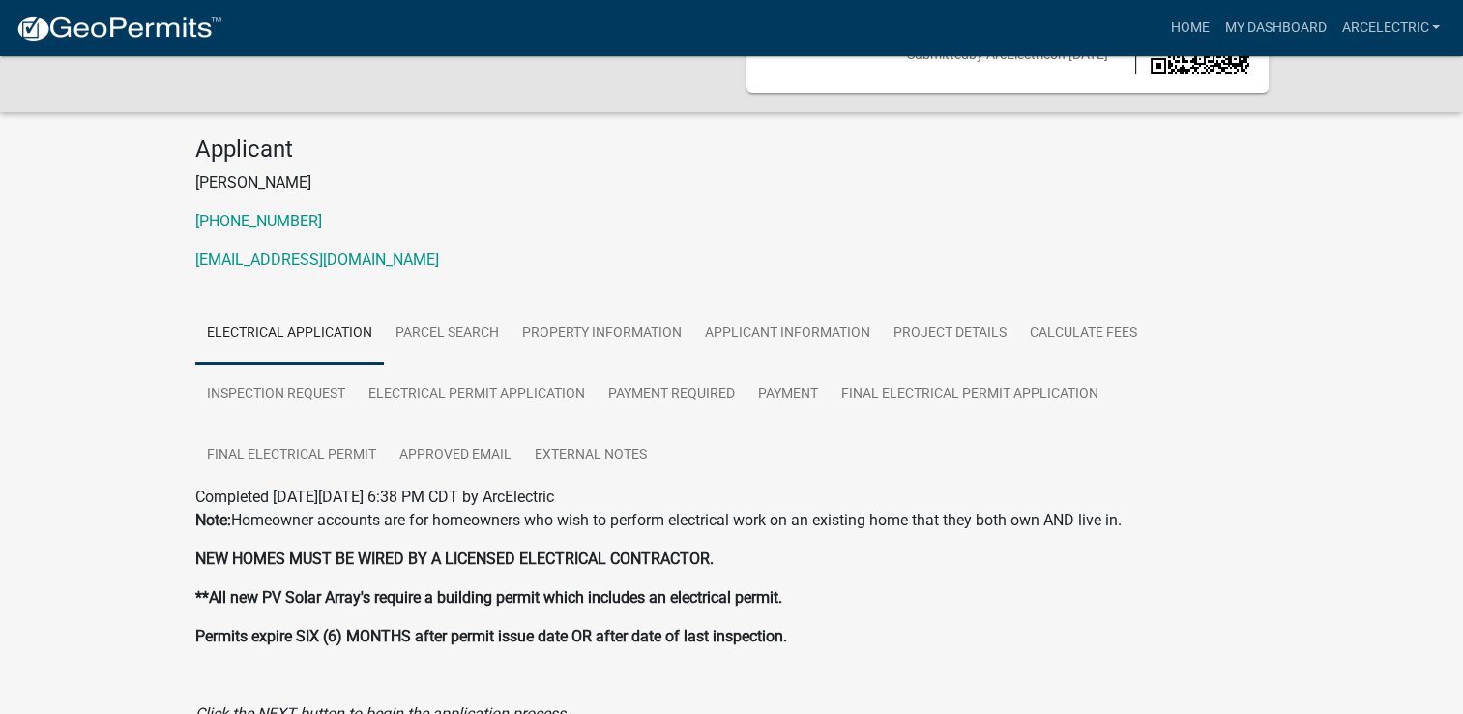
scroll to position [119, 0]
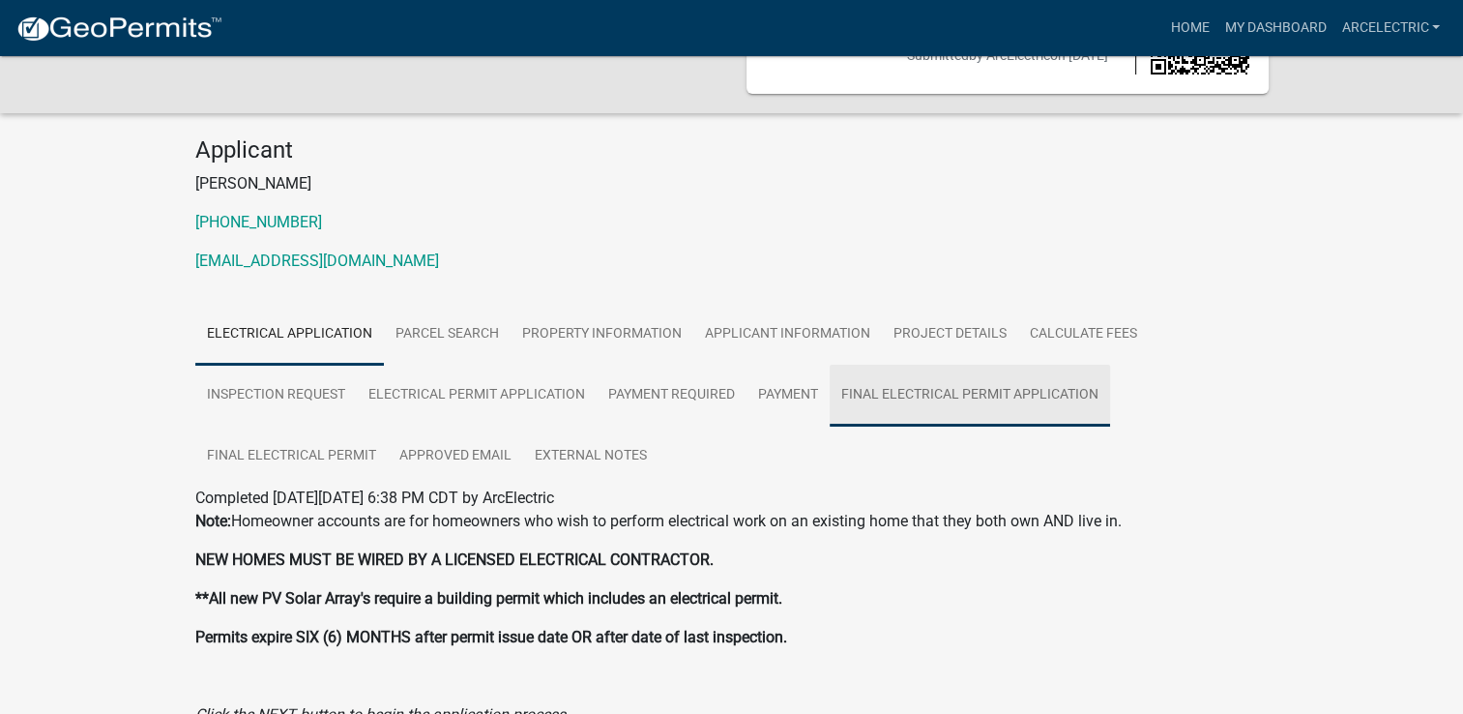
click at [883, 396] on link "Final Electrical Permit Application" at bounding box center [970, 396] width 280 height 62
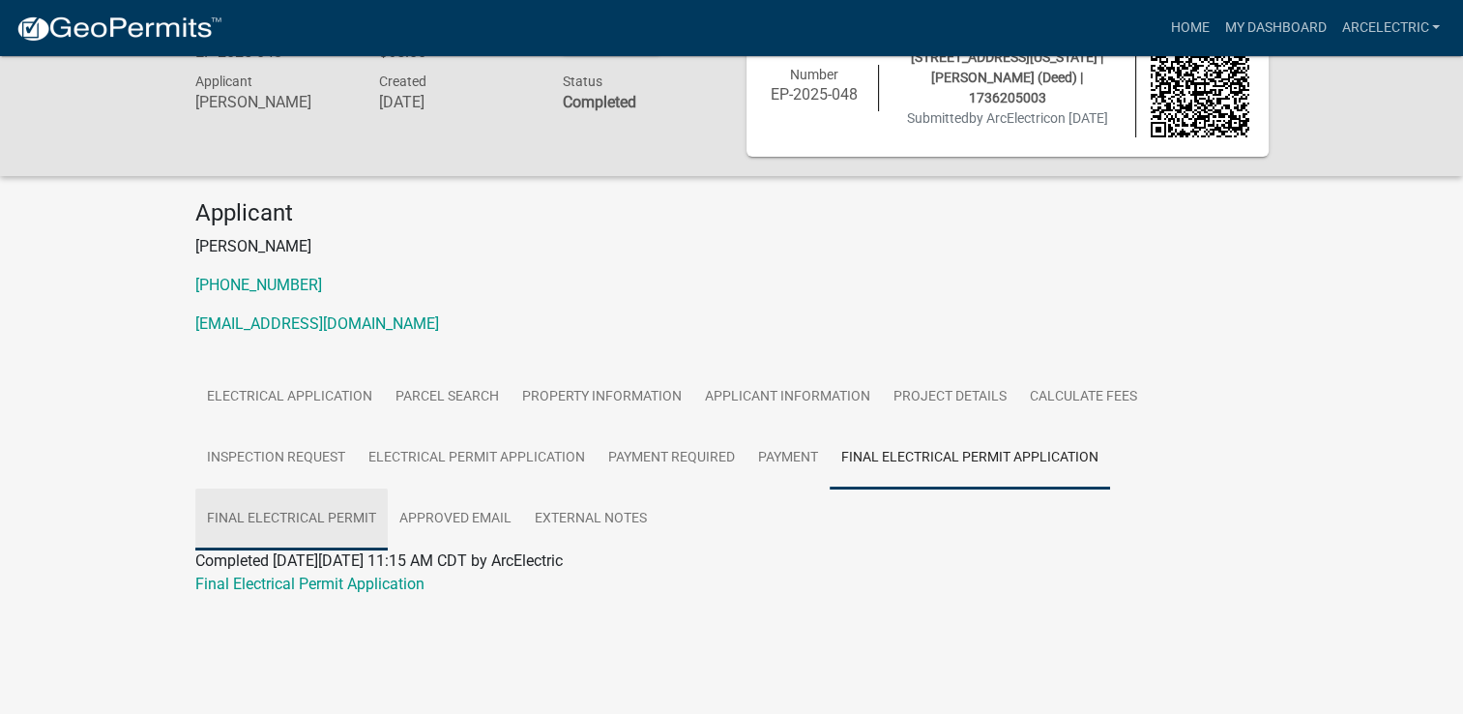
click at [263, 520] on link "Final Electrical Permit" at bounding box center [291, 519] width 192 height 62
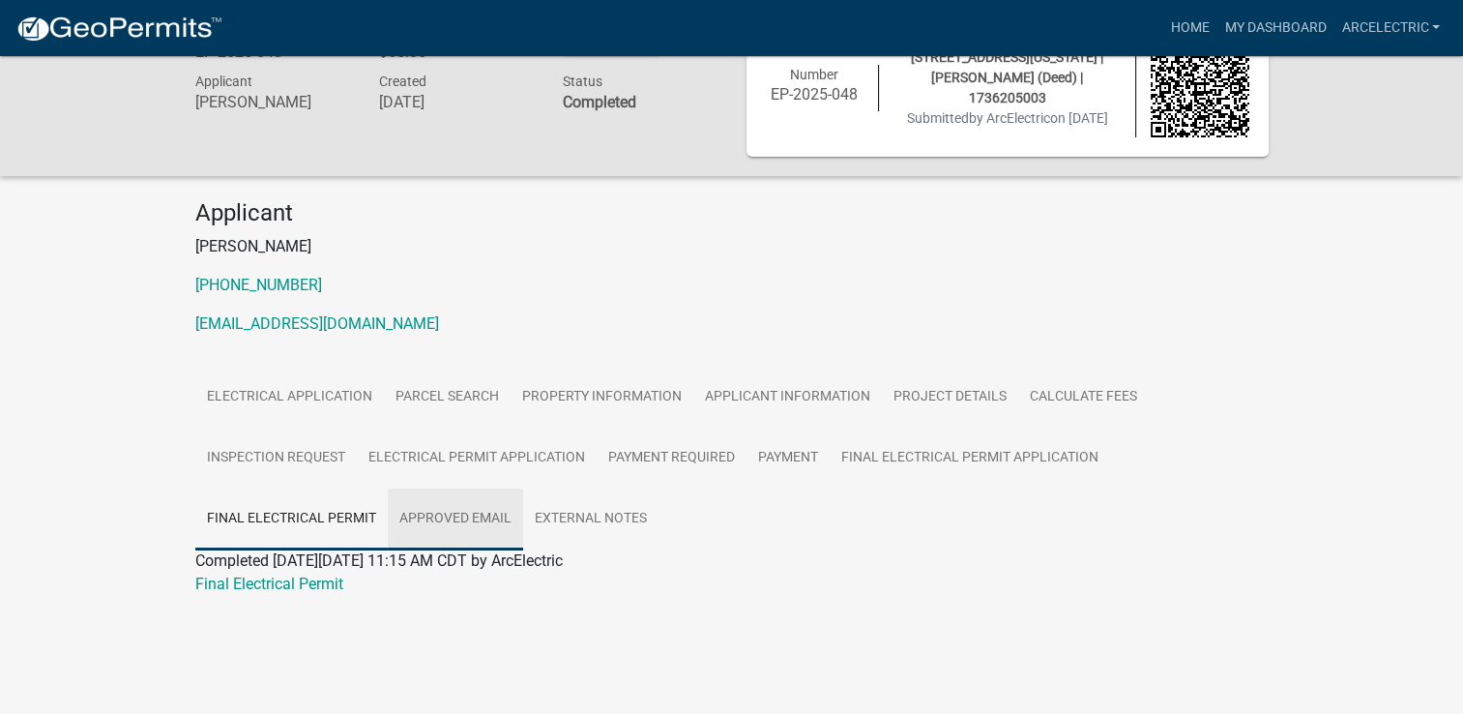
click at [427, 529] on link "Approved Email" at bounding box center [455, 519] width 135 height 62
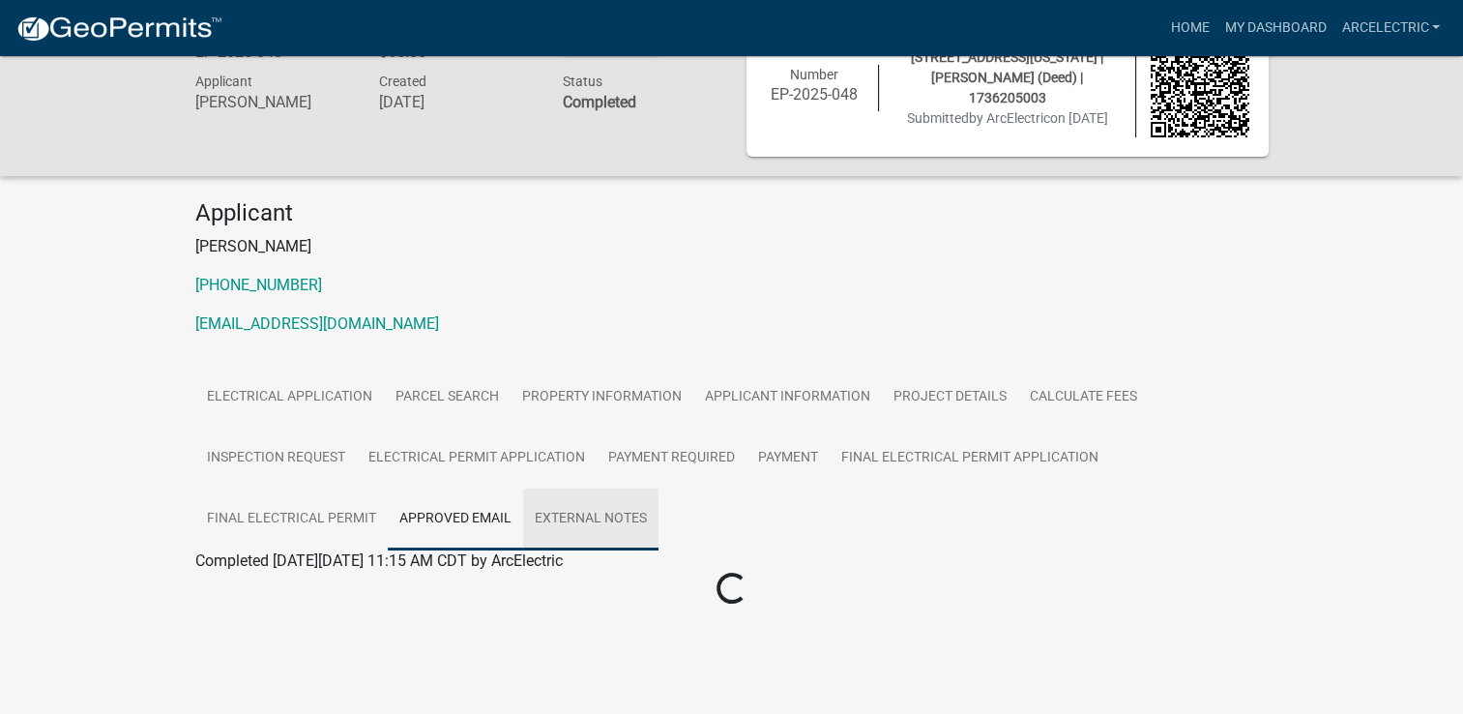
click at [646, 520] on link "External Notes" at bounding box center [590, 519] width 135 height 62
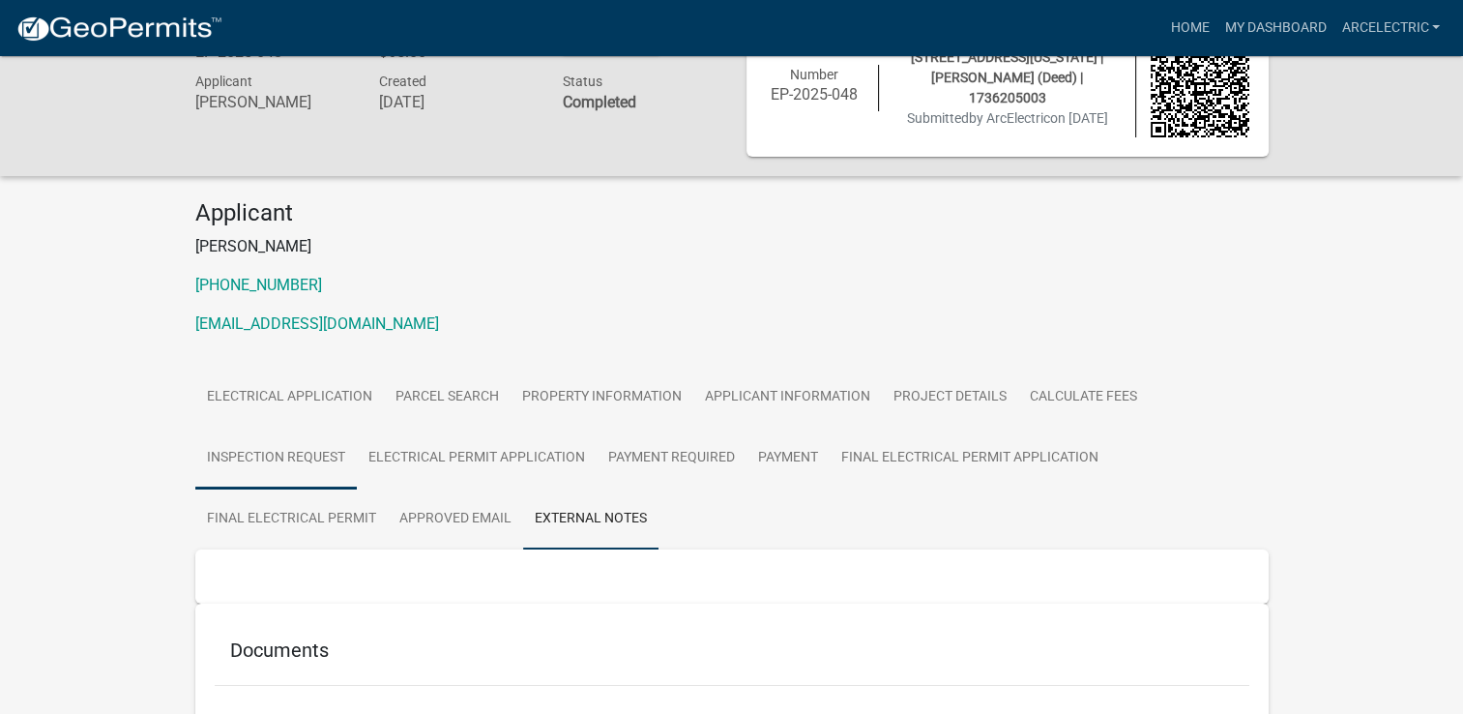
click at [322, 468] on link "Inspection Request" at bounding box center [275, 458] width 161 height 62
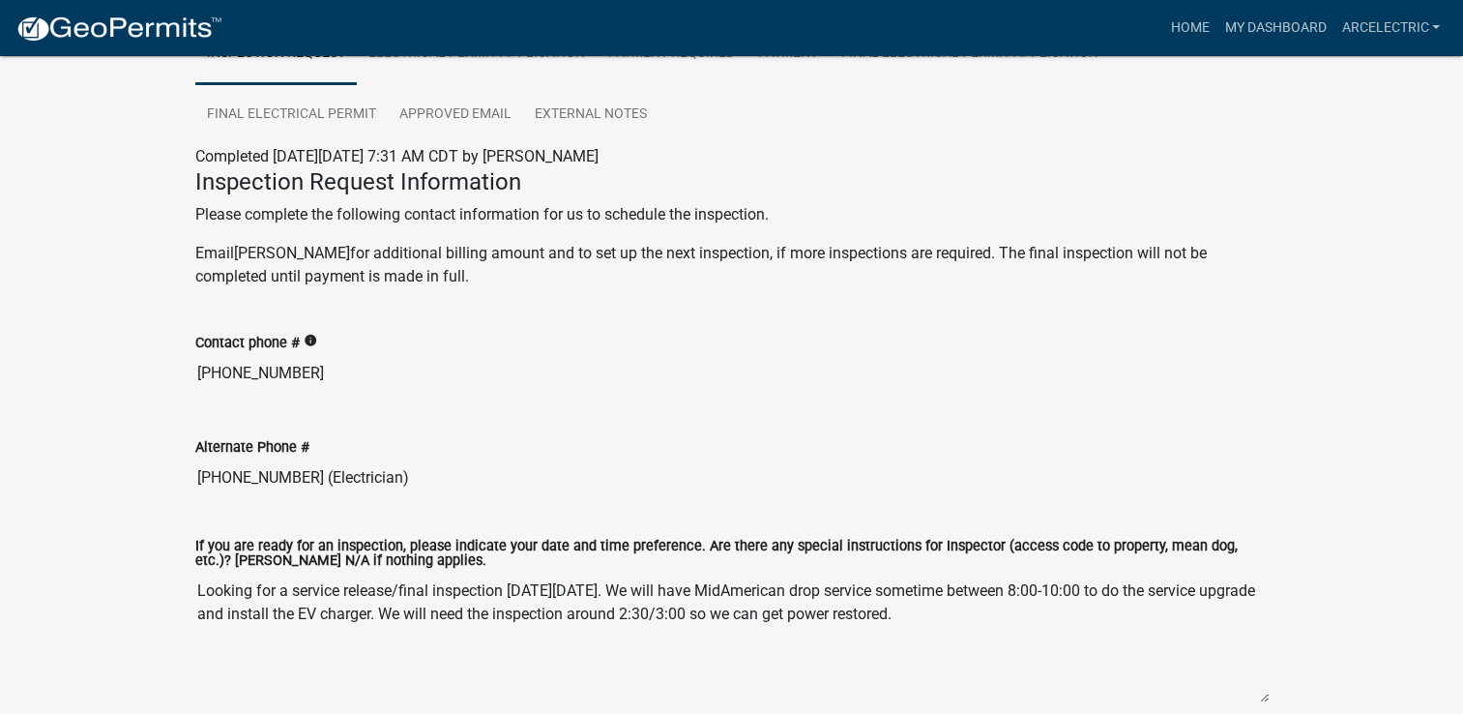
scroll to position [0, 0]
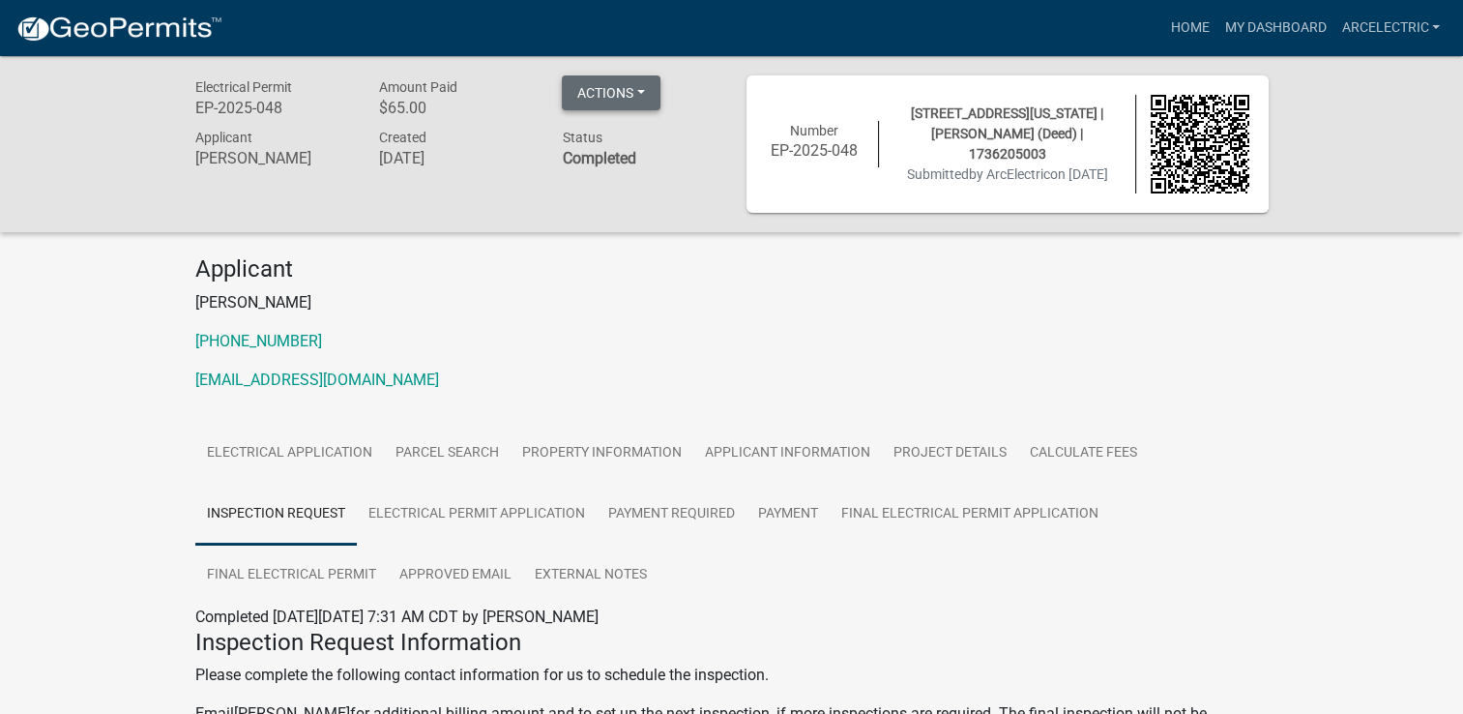
click at [655, 84] on button "Actions" at bounding box center [611, 92] width 99 height 35
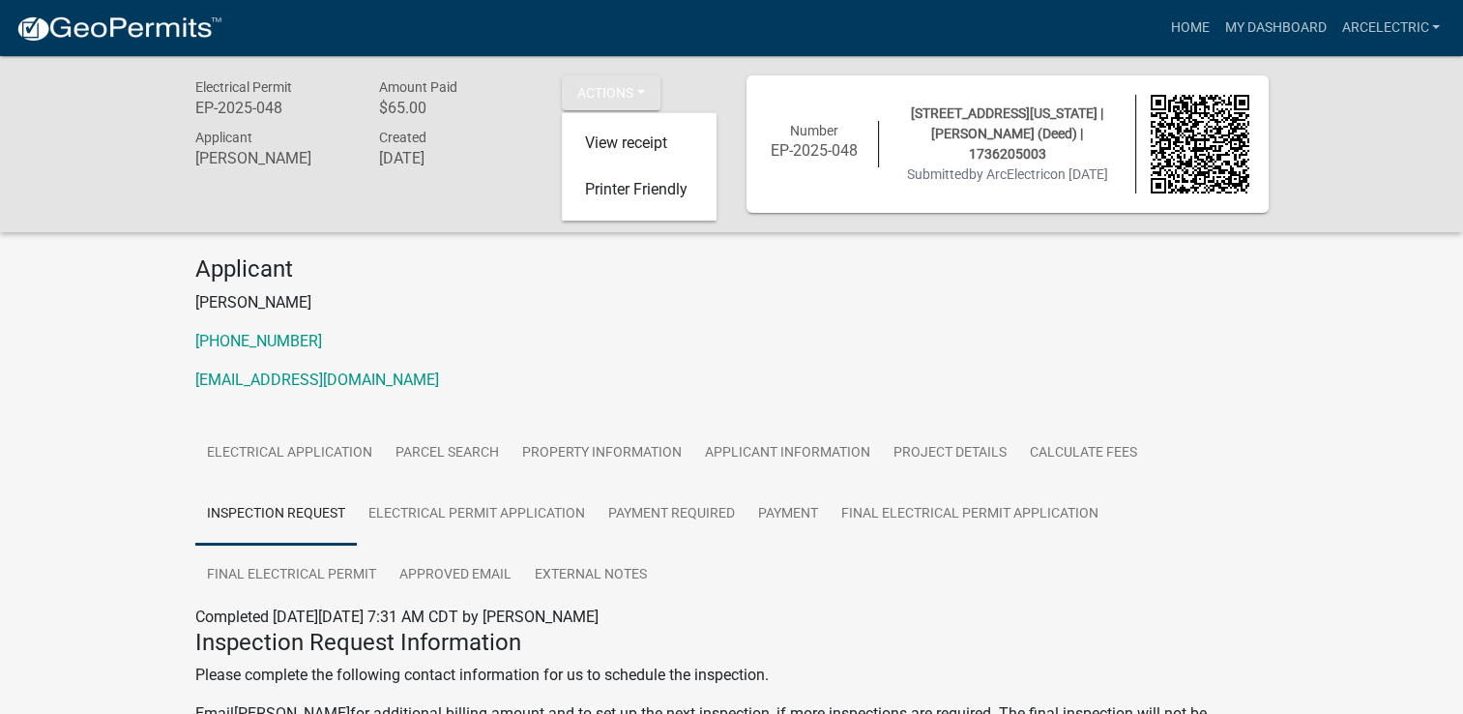
click at [497, 208] on div "Electrical Permit EP-2025-048 Amount Paid $65.00 Actions View receipt Printer F…" at bounding box center [456, 143] width 551 height 137
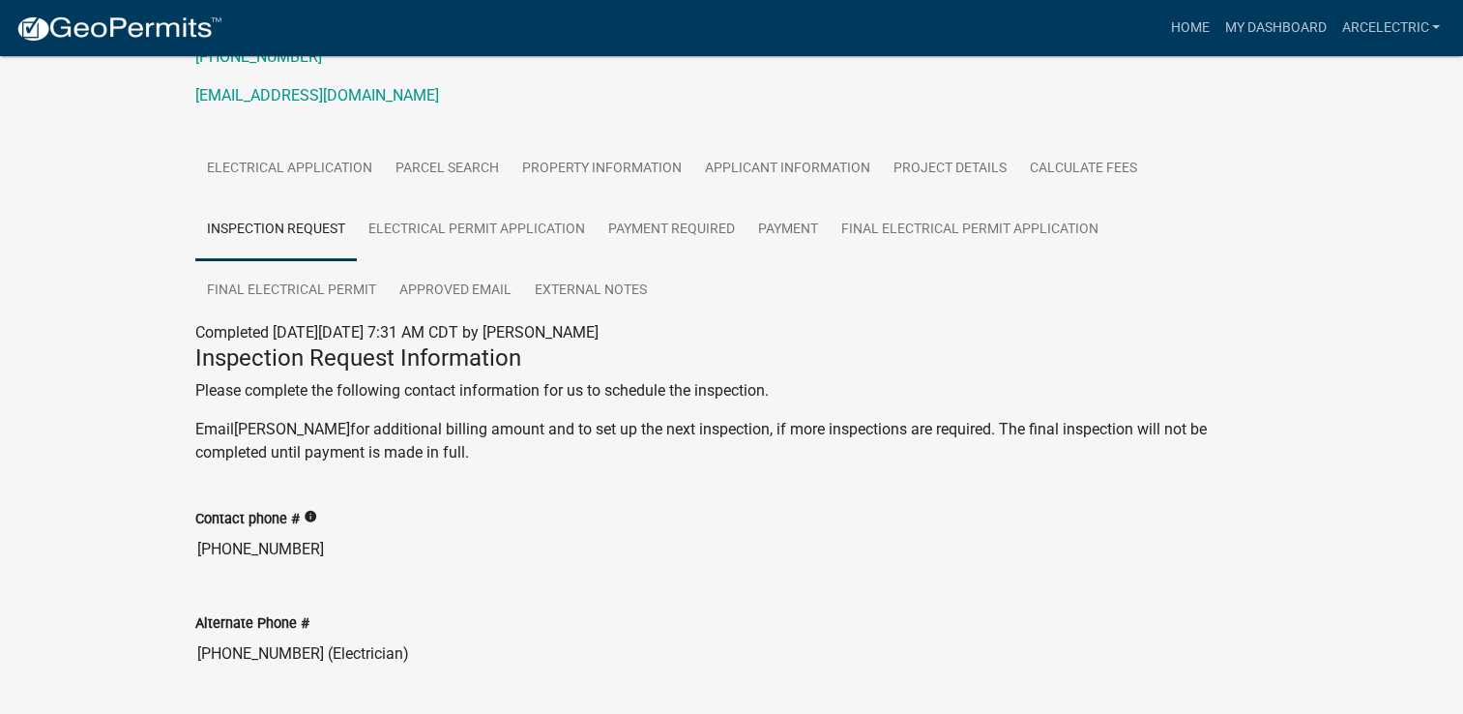
scroll to position [282, 0]
click at [344, 172] on link "Electrical Application" at bounding box center [289, 171] width 189 height 62
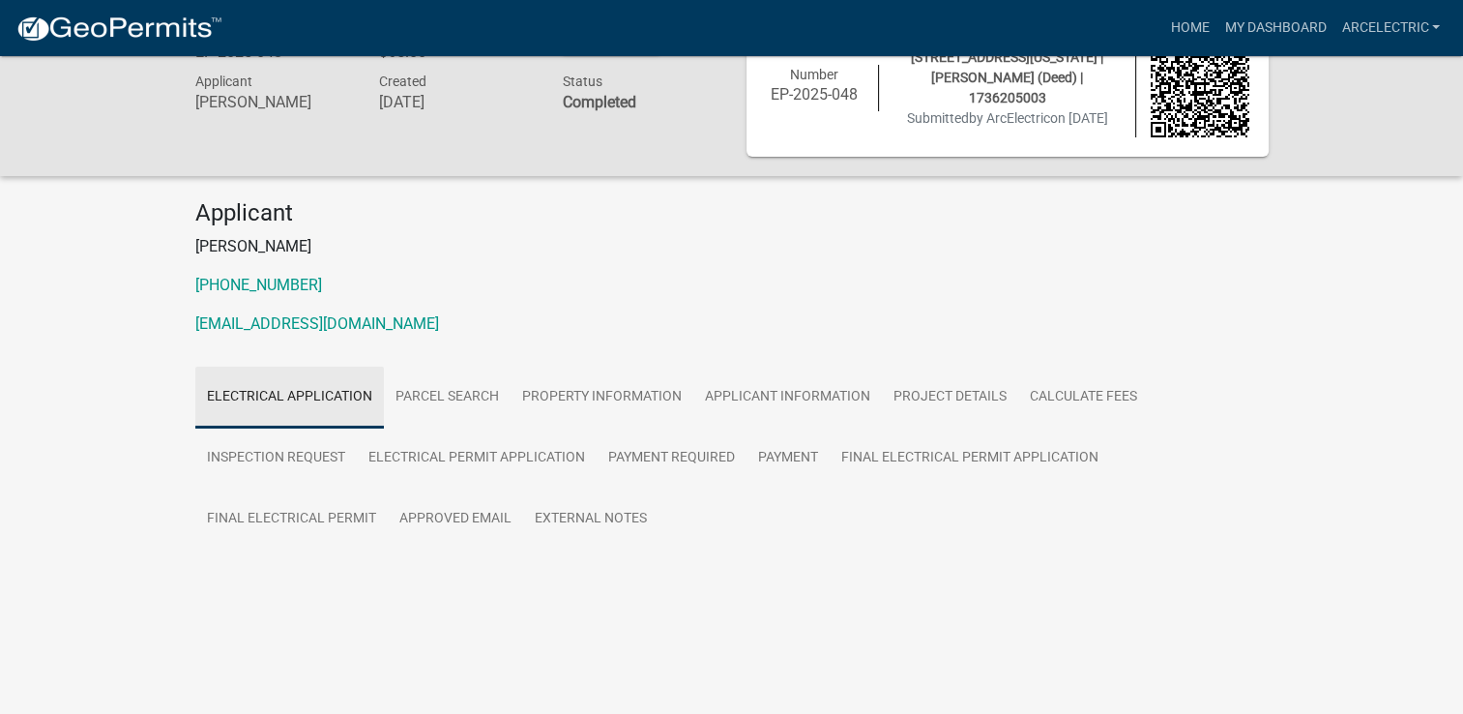
scroll to position [231, 0]
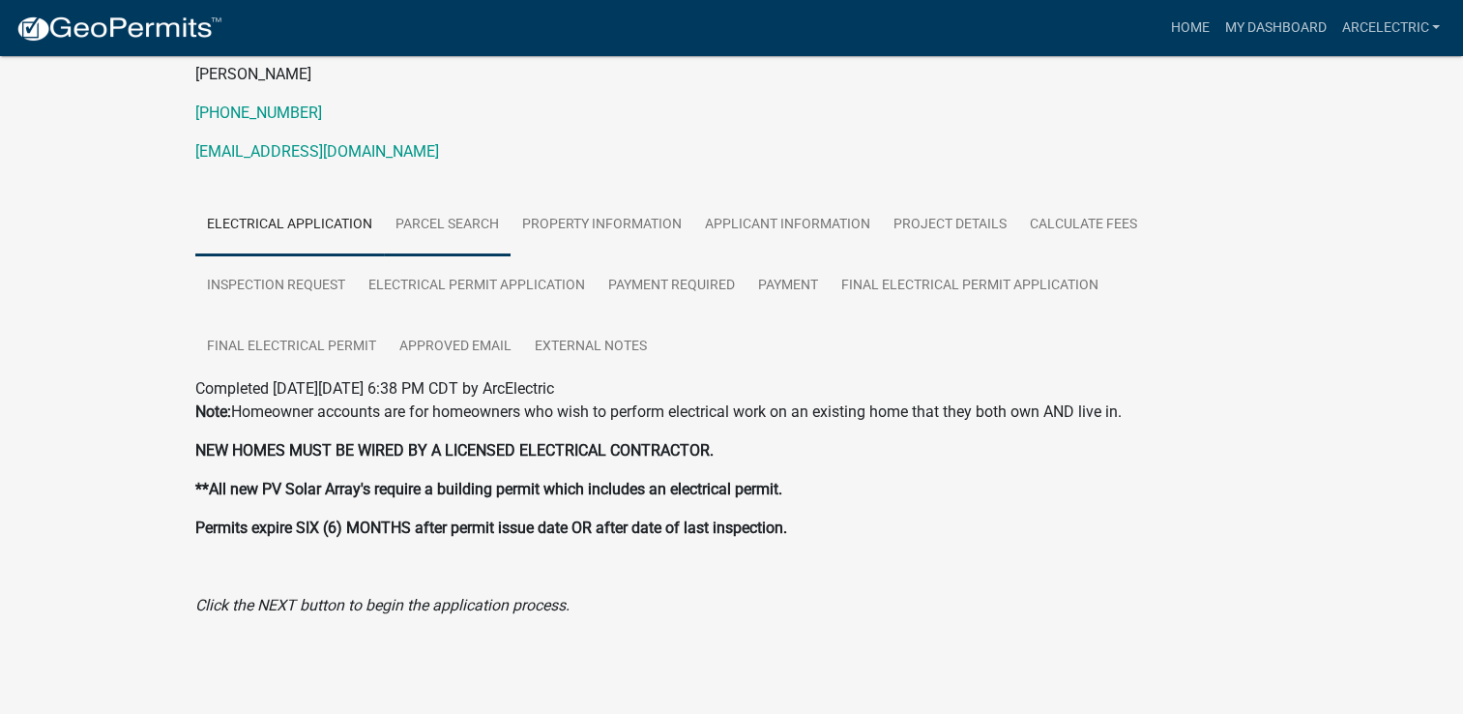
click at [483, 228] on link "Parcel search" at bounding box center [447, 225] width 127 height 62
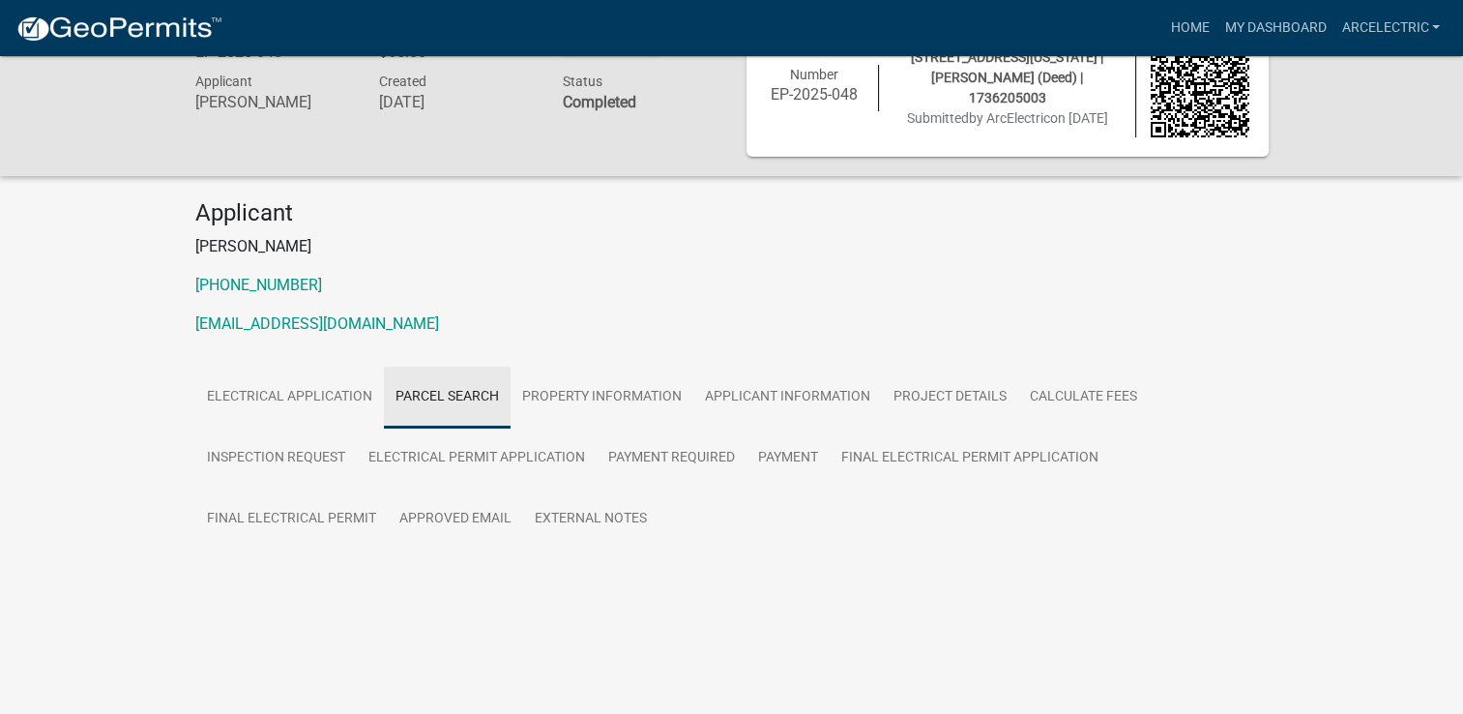
scroll to position [56, 0]
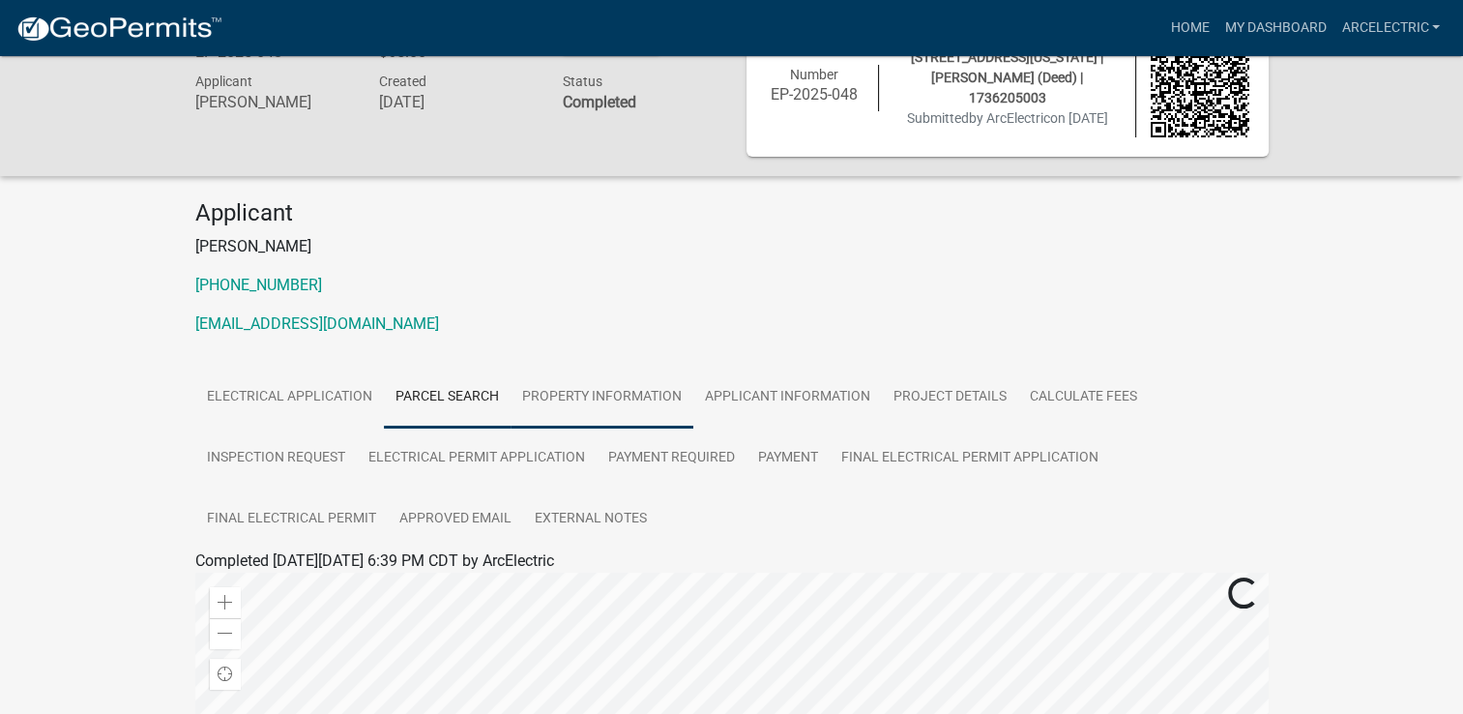
click at [613, 400] on link "Property Information" at bounding box center [601, 397] width 183 height 62
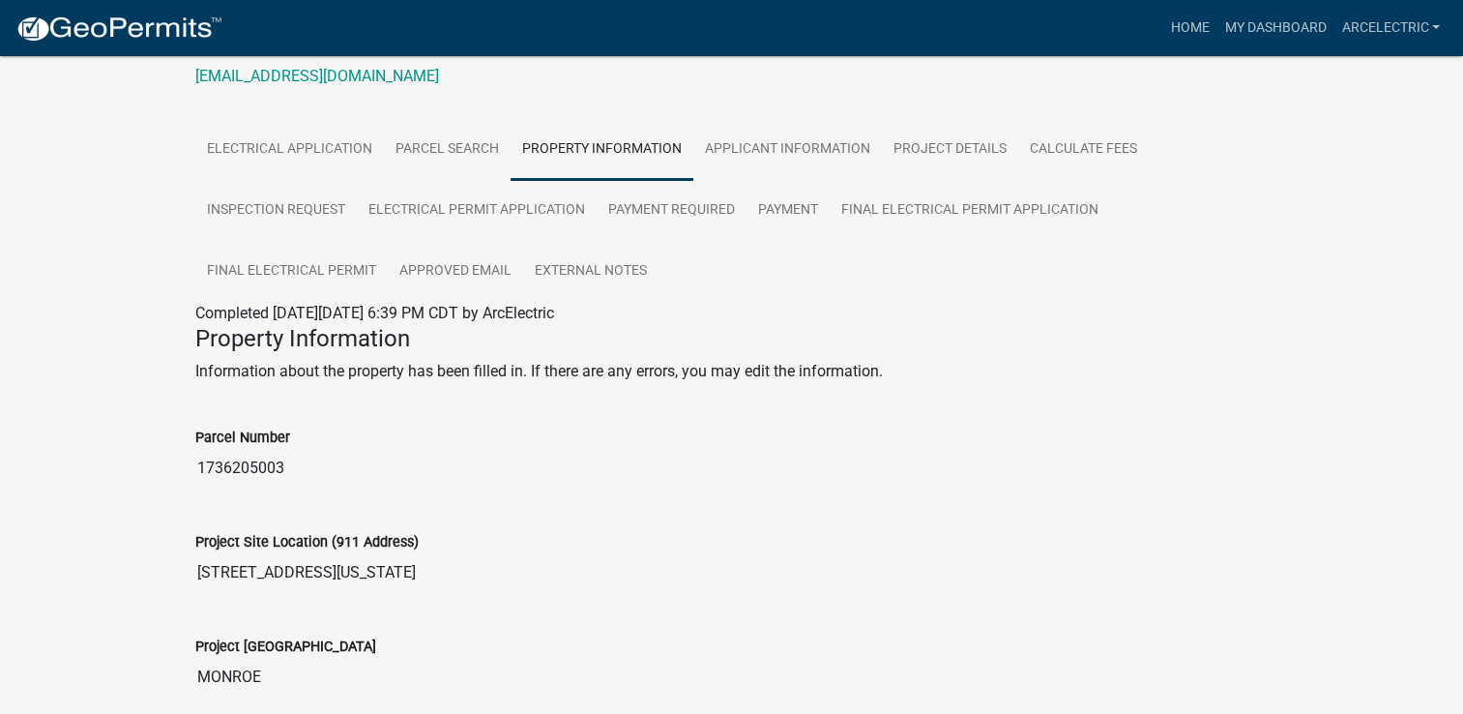
scroll to position [312, 0]
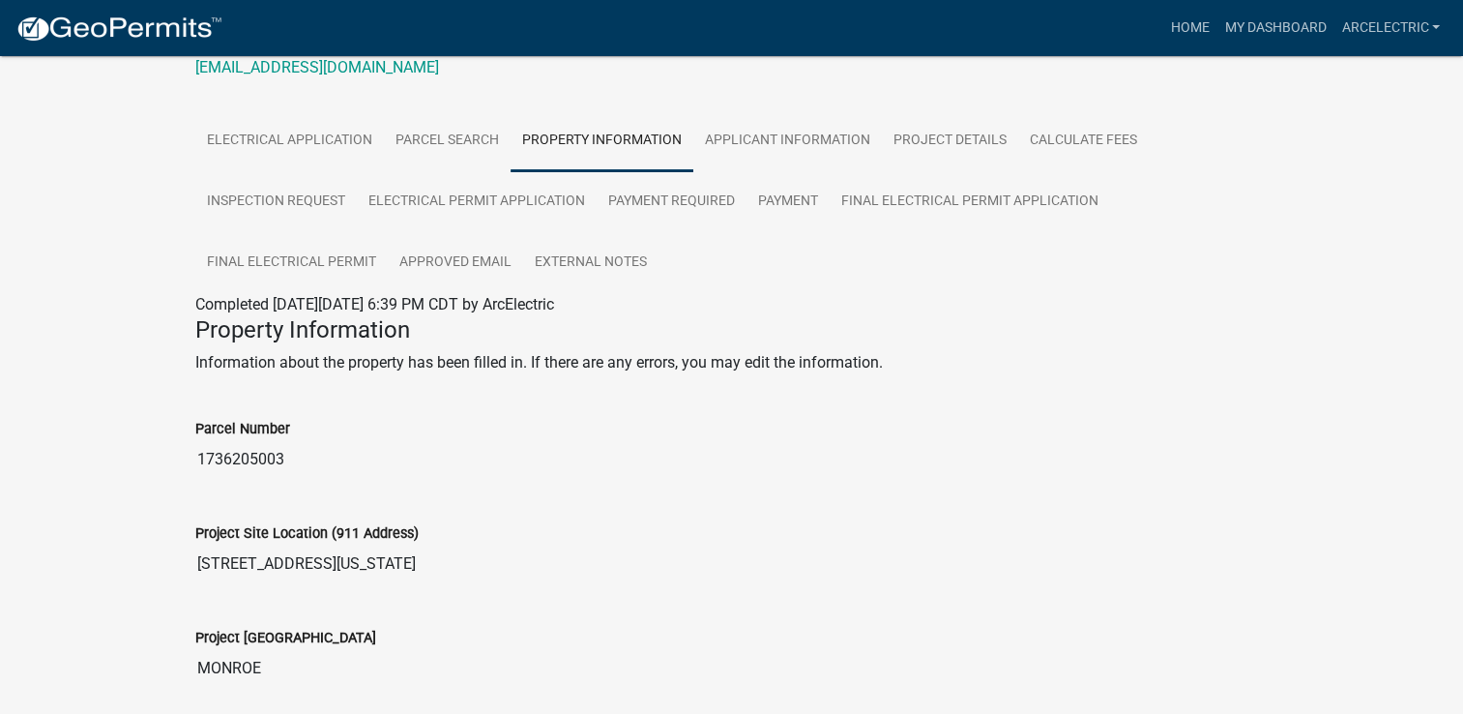
drag, startPoint x: 198, startPoint y: 563, endPoint x: 383, endPoint y: 566, distance: 184.7
click at [383, 566] on input "[STREET_ADDRESS][US_STATE]" at bounding box center [731, 563] width 1073 height 39
drag, startPoint x: 383, startPoint y: 566, endPoint x: 319, endPoint y: 567, distance: 63.8
